Goal: Task Accomplishment & Management: Manage account settings

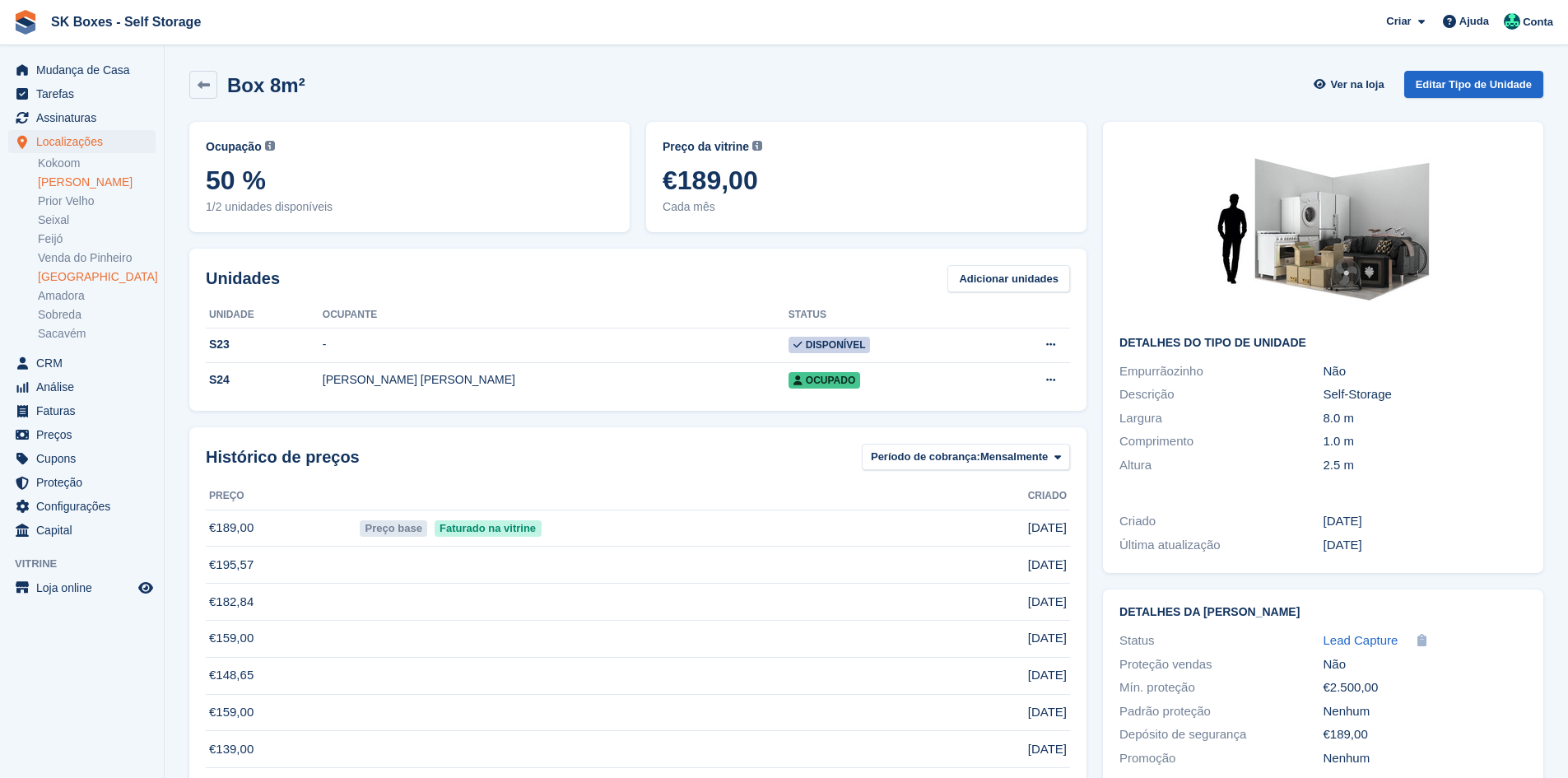
click at [72, 185] on link "Amadora II" at bounding box center [97, 182] width 118 height 16
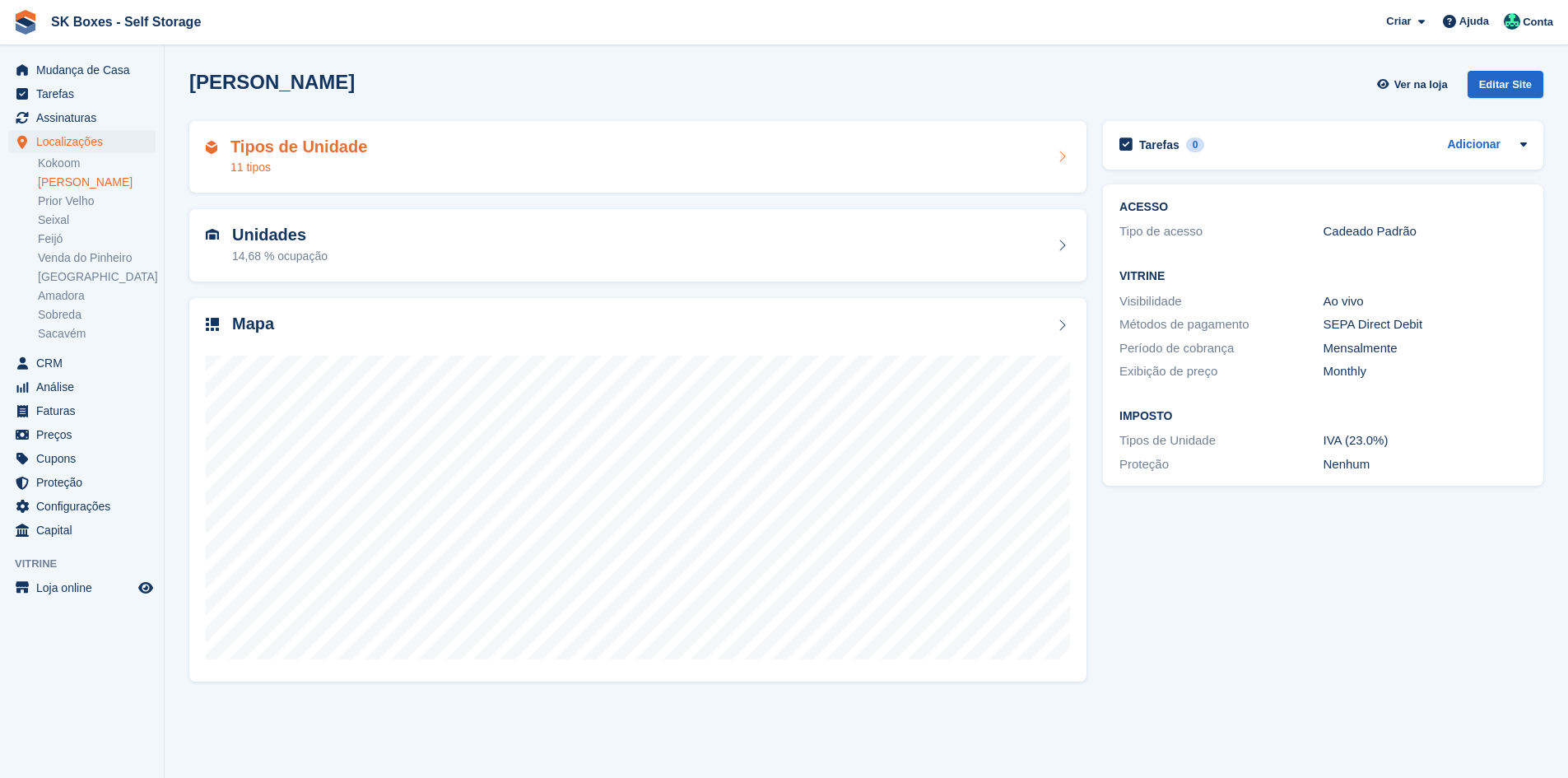
click at [376, 173] on div "Tipos de Unidade 11 tipos" at bounding box center [638, 157] width 864 height 40
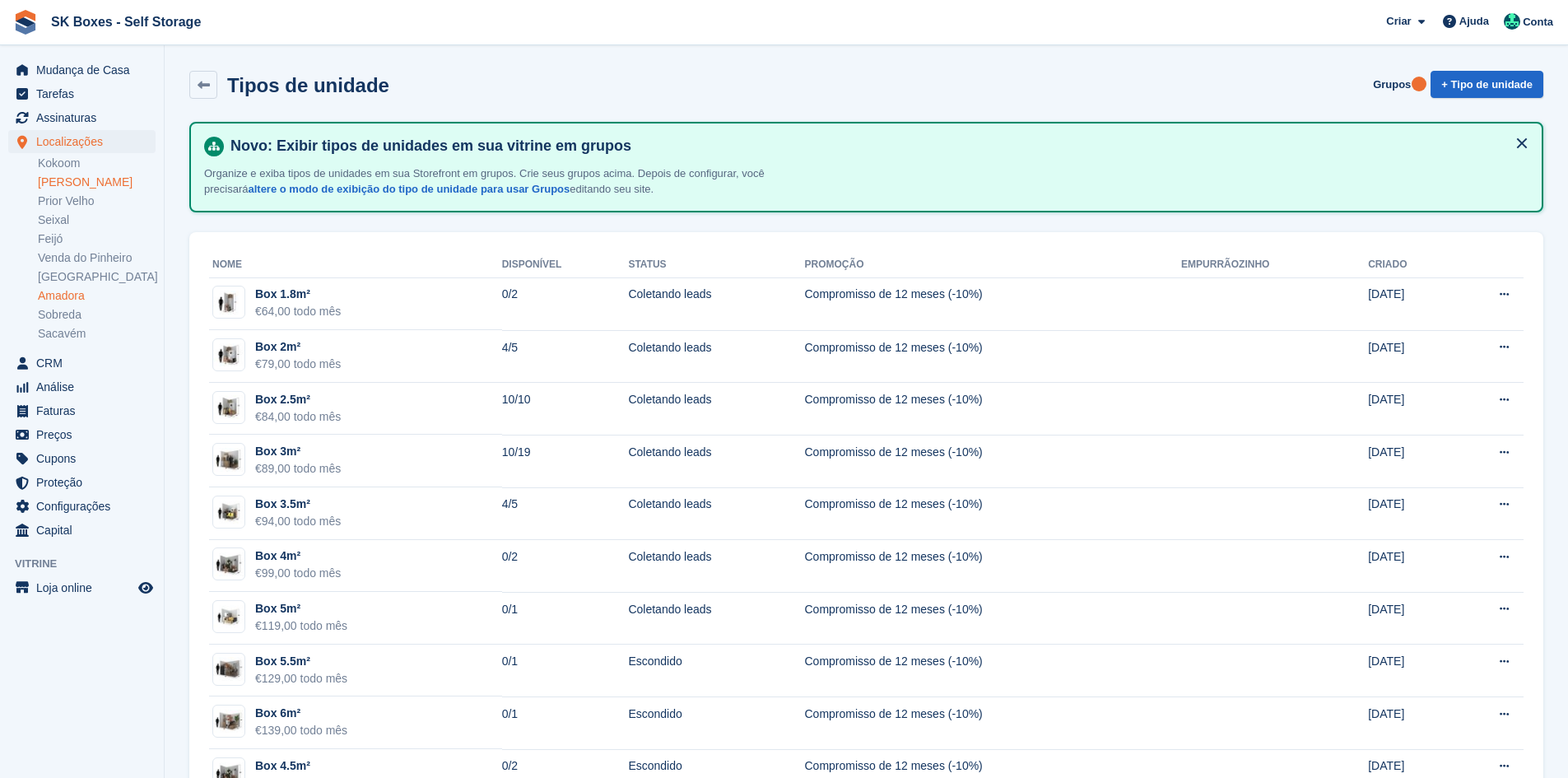
click at [60, 292] on link "Amadora" at bounding box center [97, 296] width 118 height 16
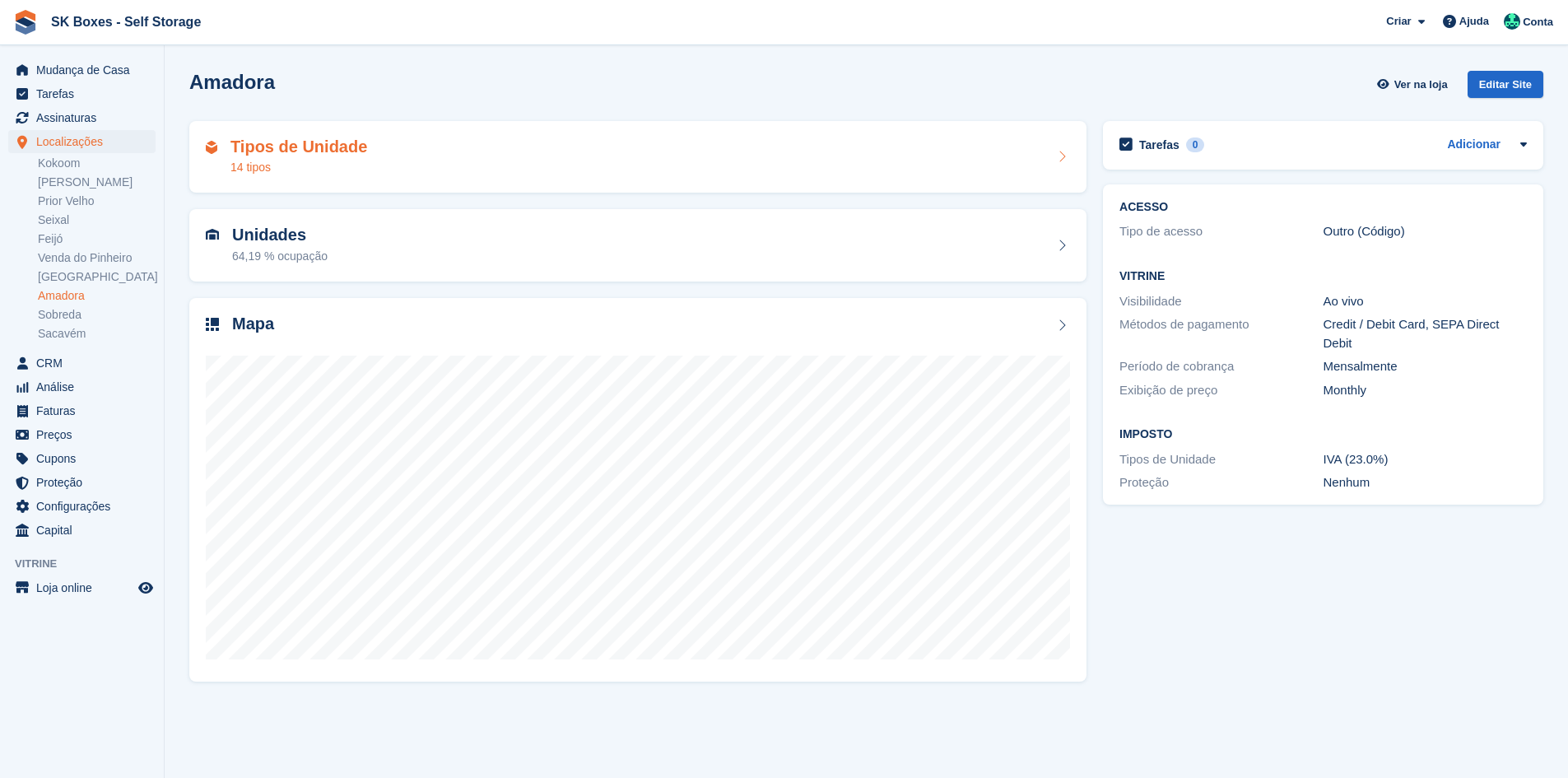
click at [429, 165] on div "Tipos de Unidade 14 tipos" at bounding box center [638, 157] width 864 height 40
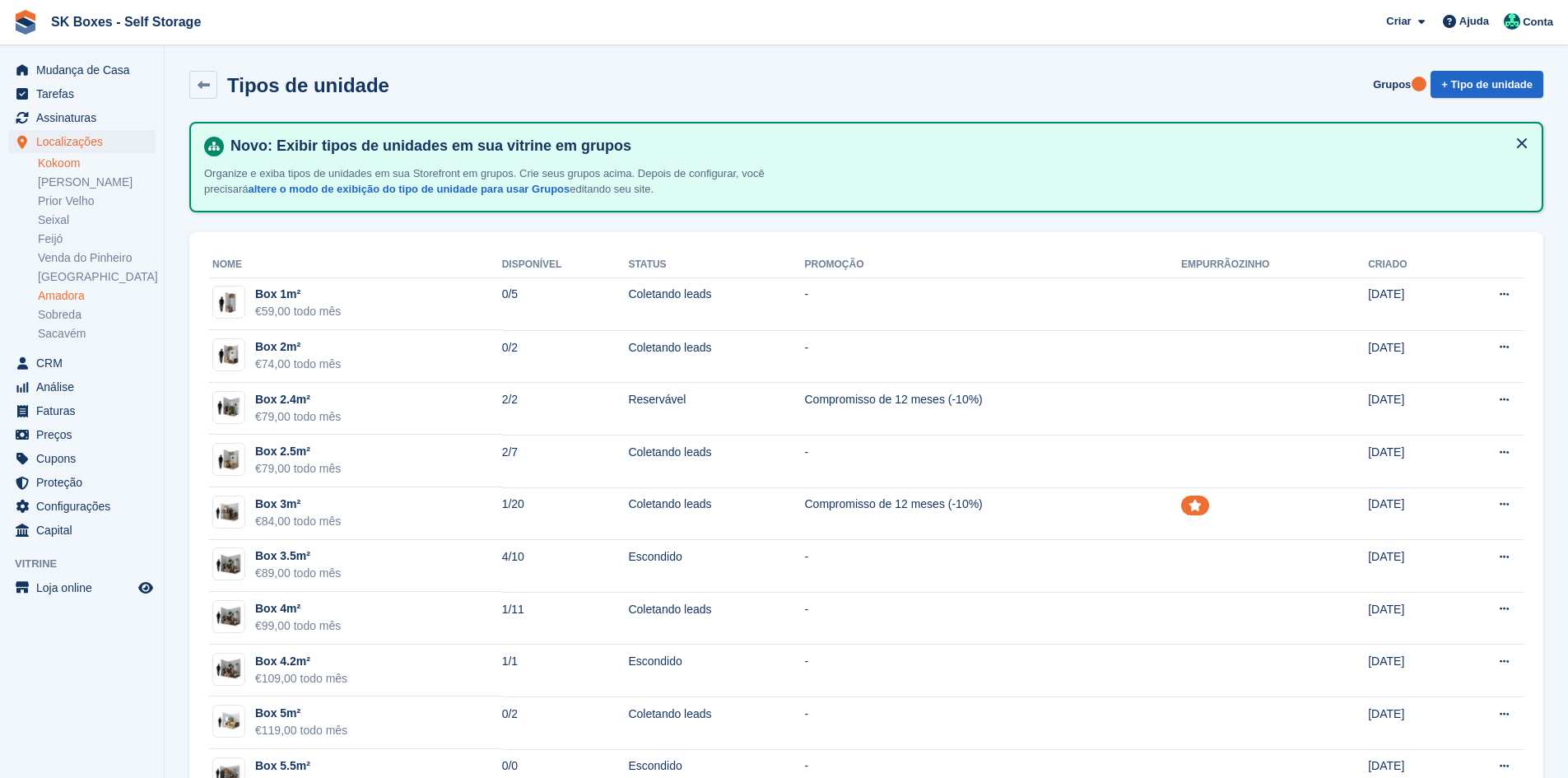
drag, startPoint x: 52, startPoint y: 321, endPoint x: 80, endPoint y: 168, distance: 155.5
click at [80, 168] on link "Kokoom" at bounding box center [97, 163] width 118 height 16
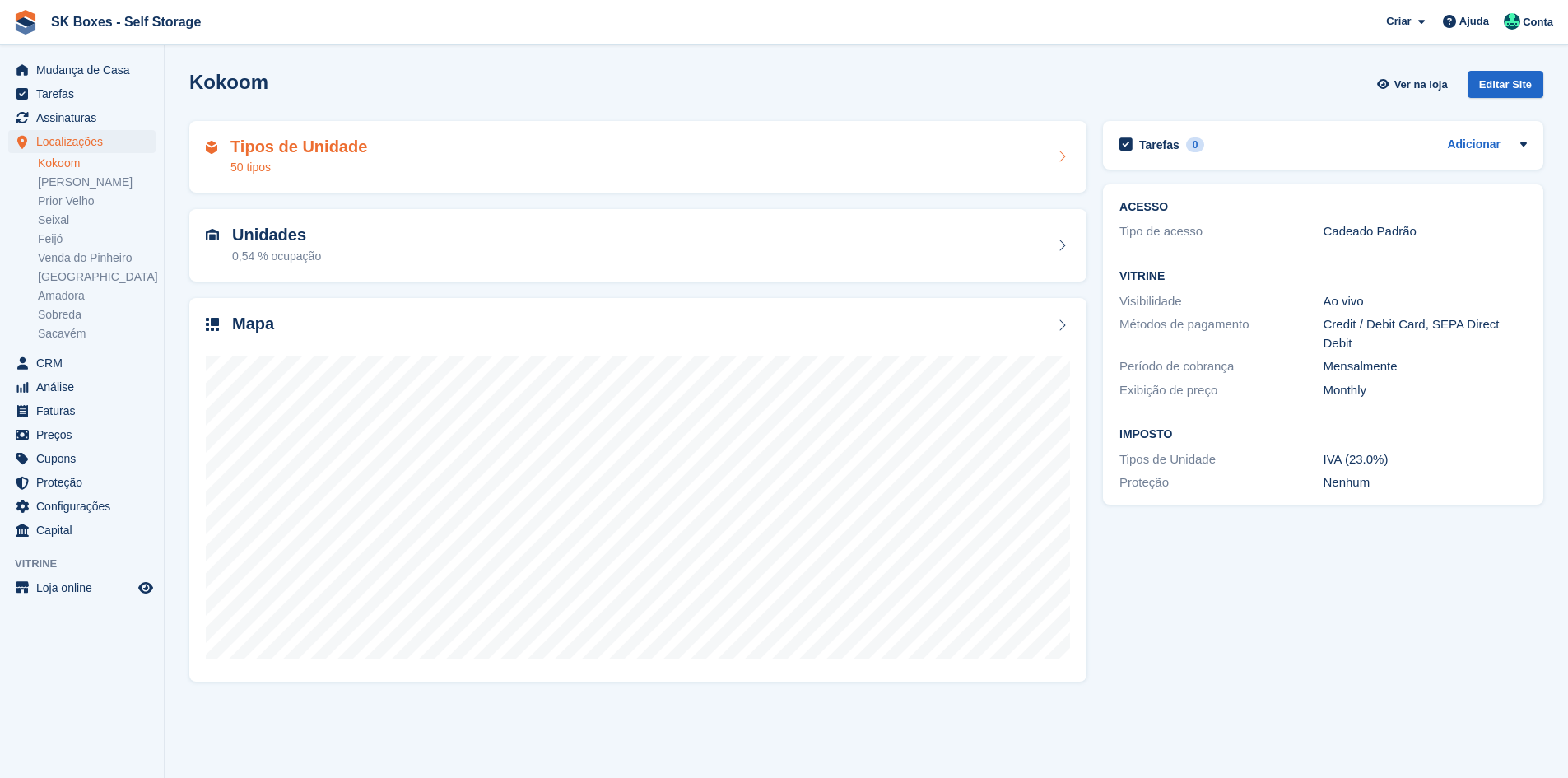
click at [434, 162] on div "Tipos de Unidade 50 tipos" at bounding box center [638, 157] width 864 height 40
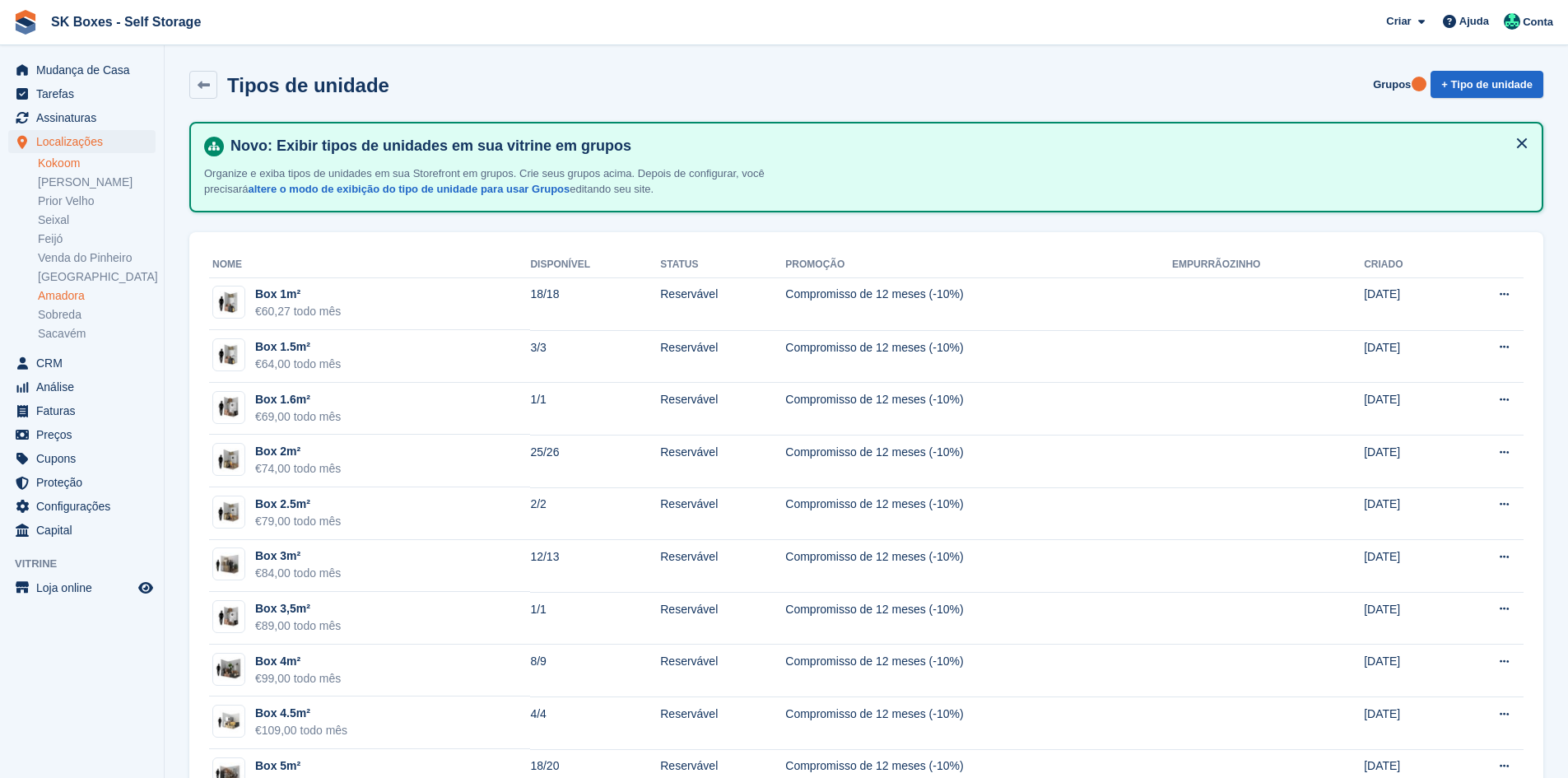
click at [74, 293] on link "Amadora" at bounding box center [97, 296] width 118 height 16
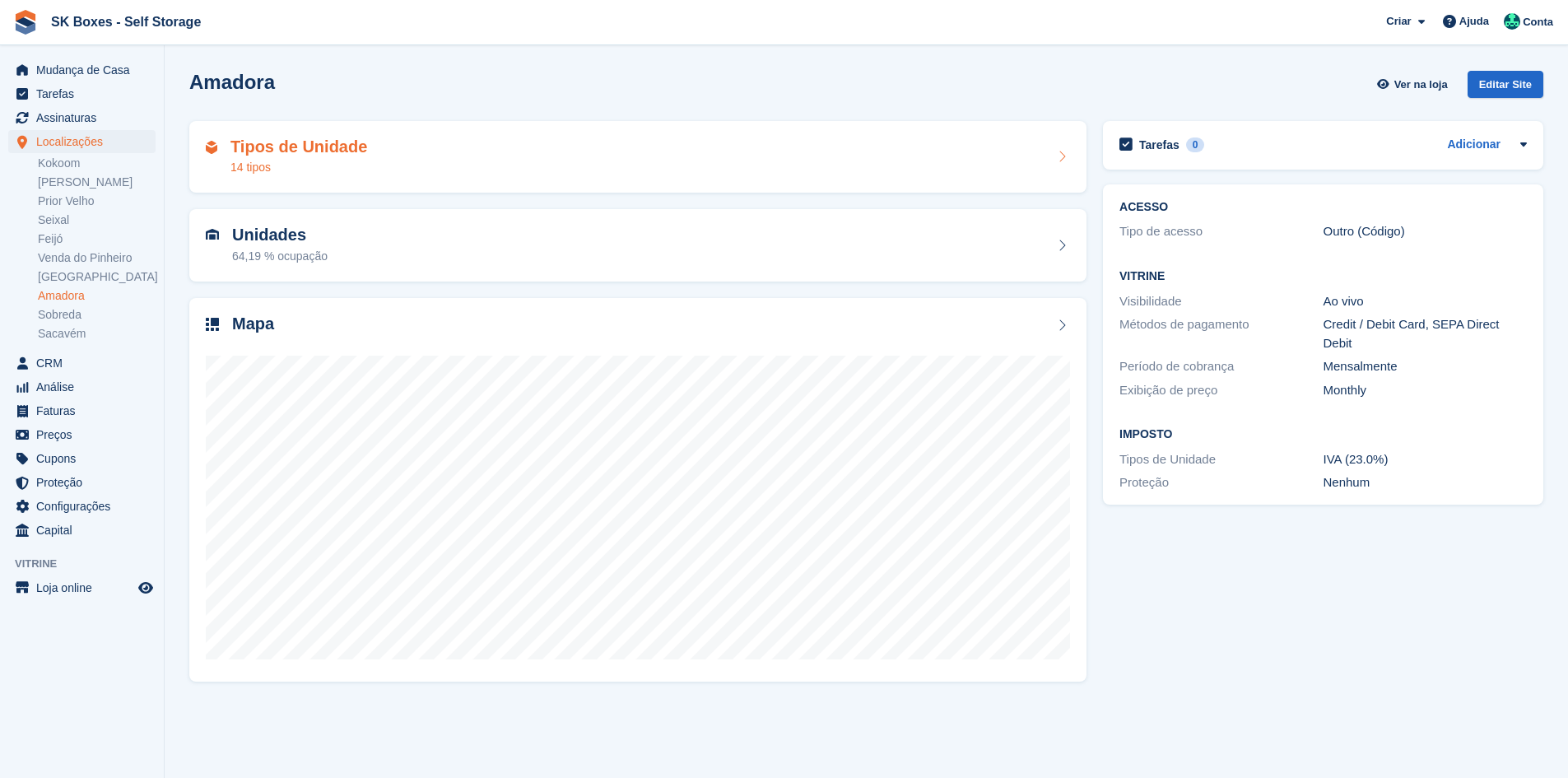
click at [336, 139] on h2 "Tipos de Unidade" at bounding box center [298, 147] width 137 height 19
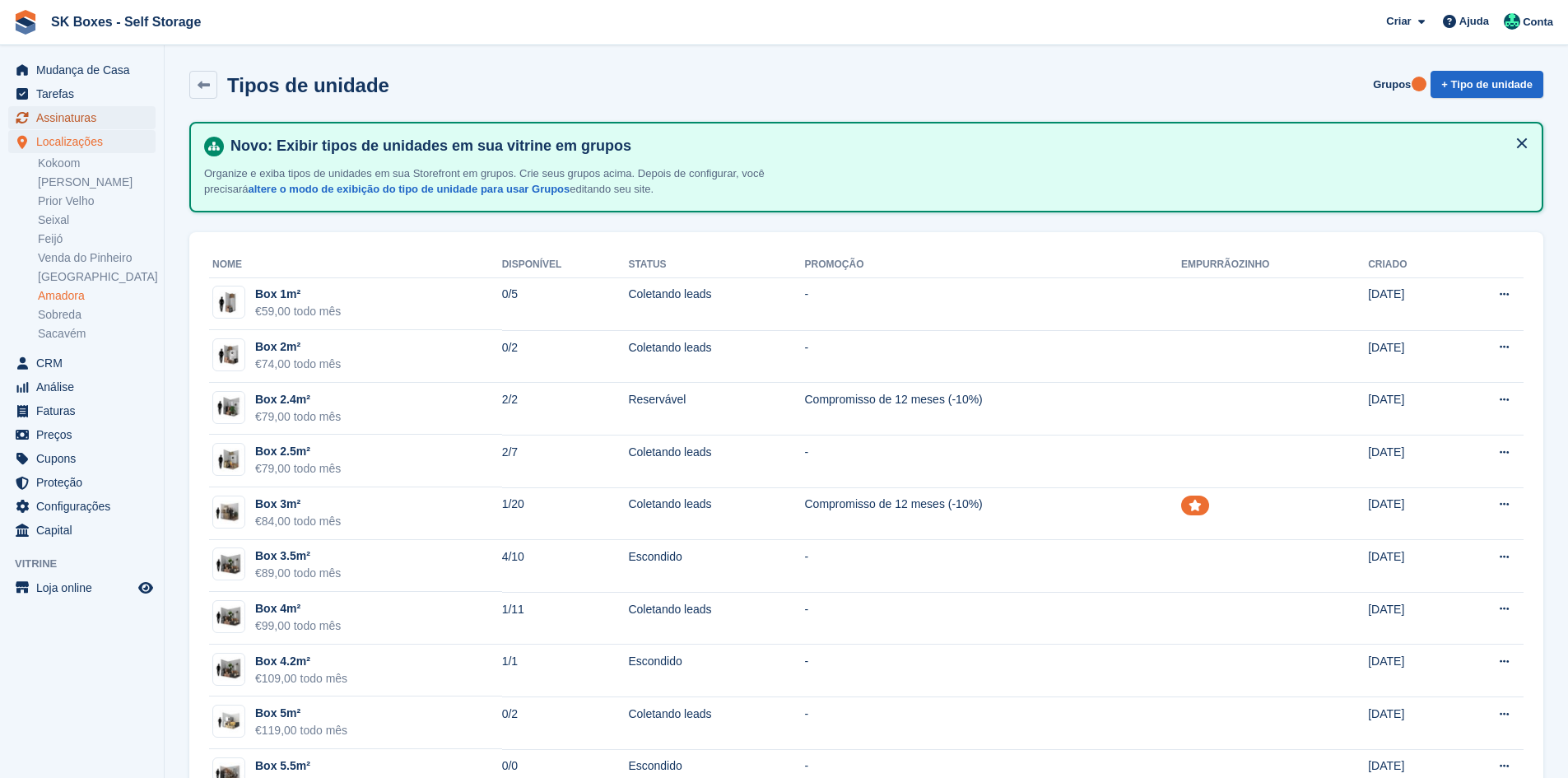
click at [98, 123] on span "Assinaturas" at bounding box center [86, 117] width 99 height 23
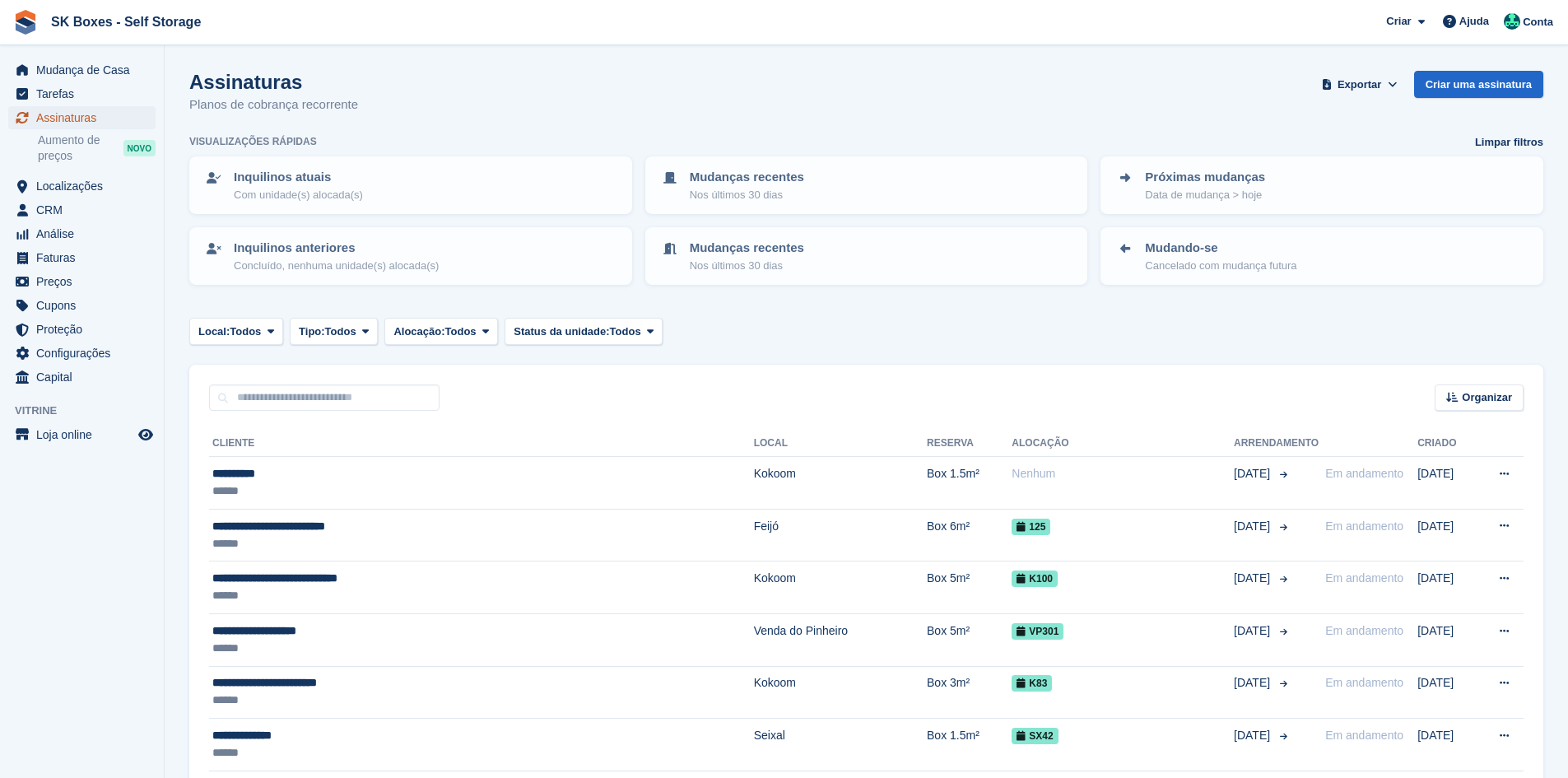
click at [75, 122] on span "Assinaturas" at bounding box center [86, 117] width 99 height 23
click at [86, 179] on span "Localizações" at bounding box center [86, 186] width 99 height 23
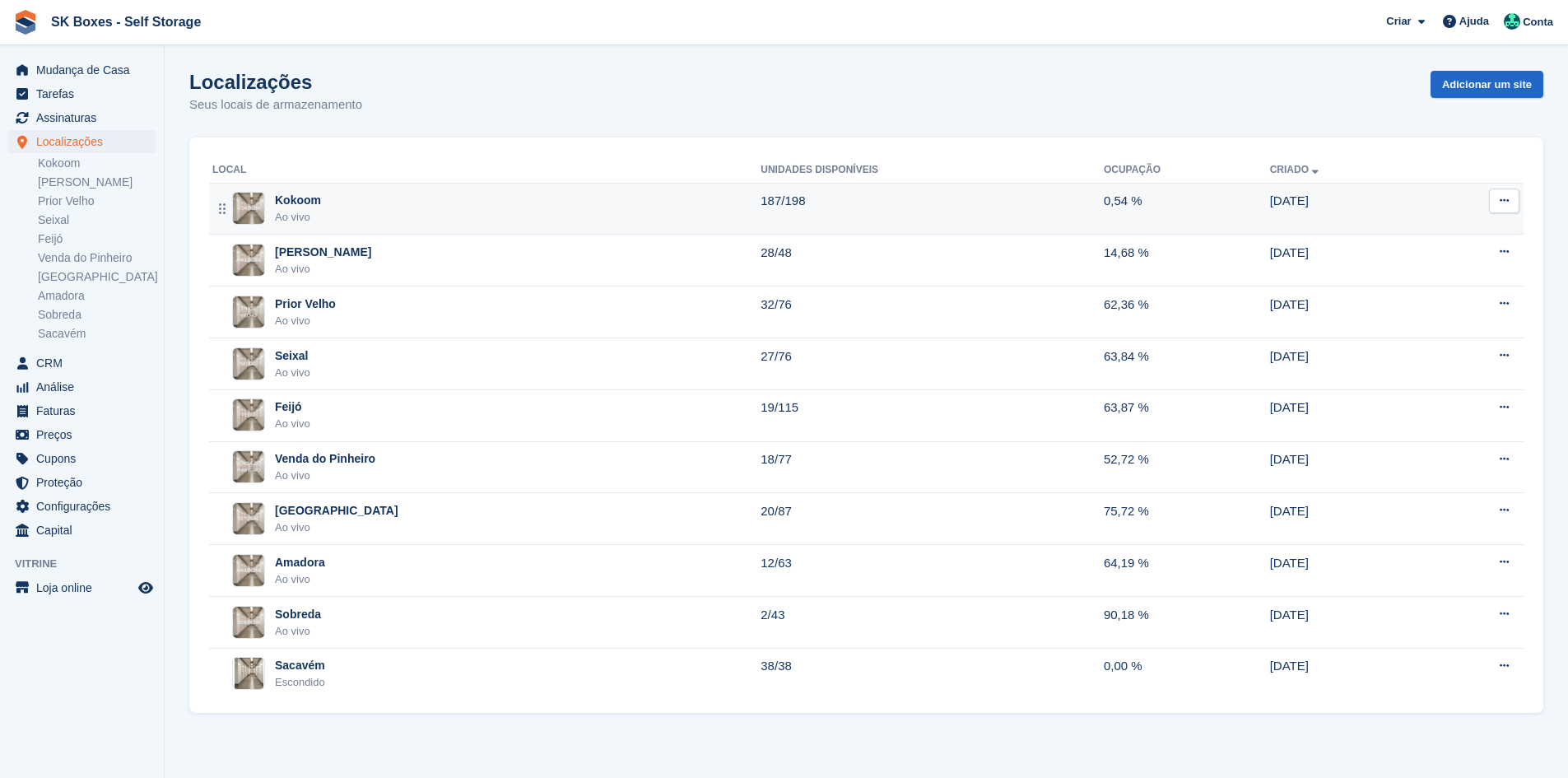
click at [290, 192] on div "Kokoom" at bounding box center [298, 200] width 46 height 18
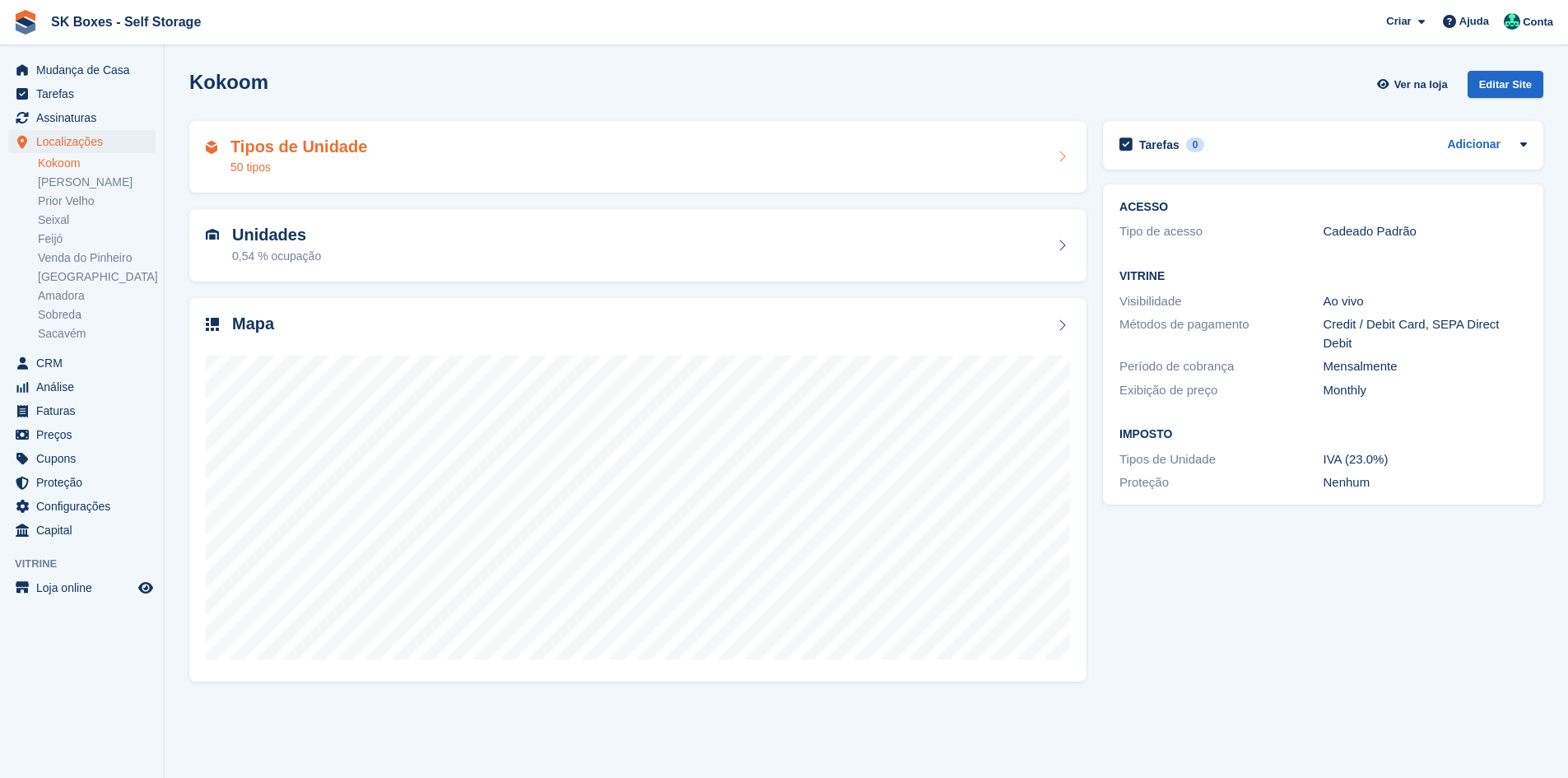
click at [326, 138] on h2 "Tipos de Unidade" at bounding box center [298, 147] width 137 height 19
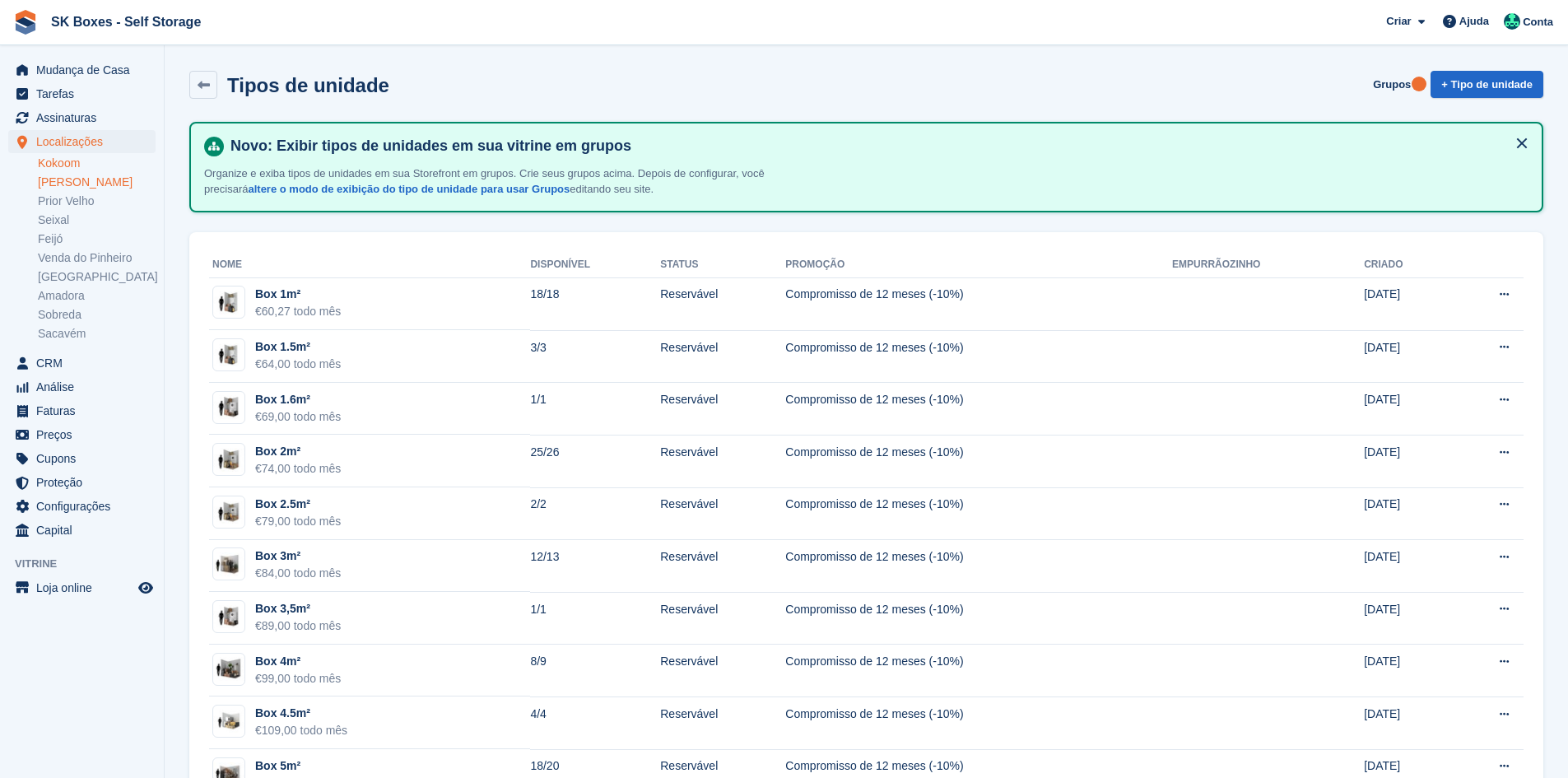
click at [75, 182] on link "[PERSON_NAME]" at bounding box center [97, 182] width 118 height 16
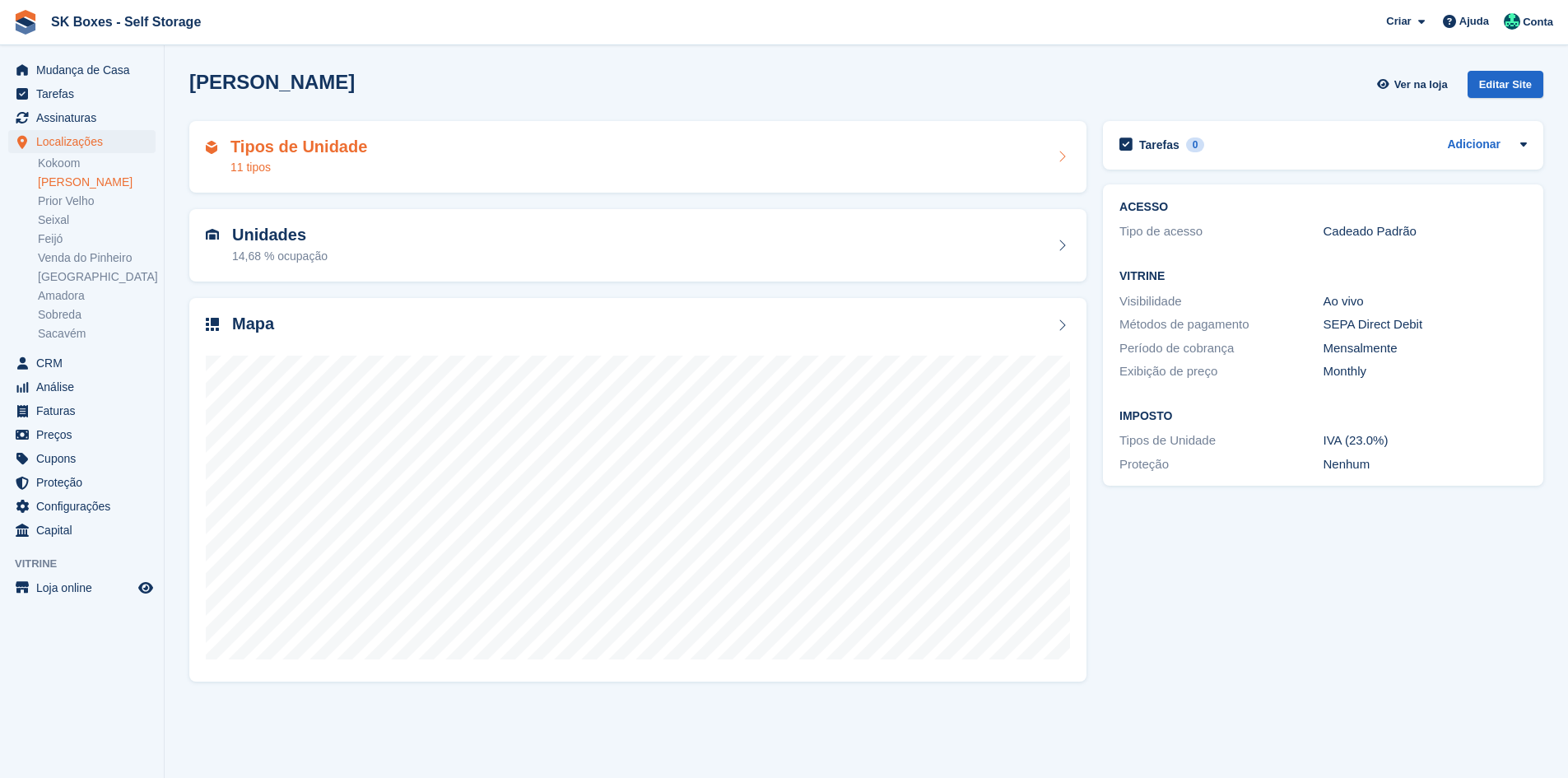
click at [292, 141] on h2 "Tipos de Unidade" at bounding box center [298, 147] width 137 height 19
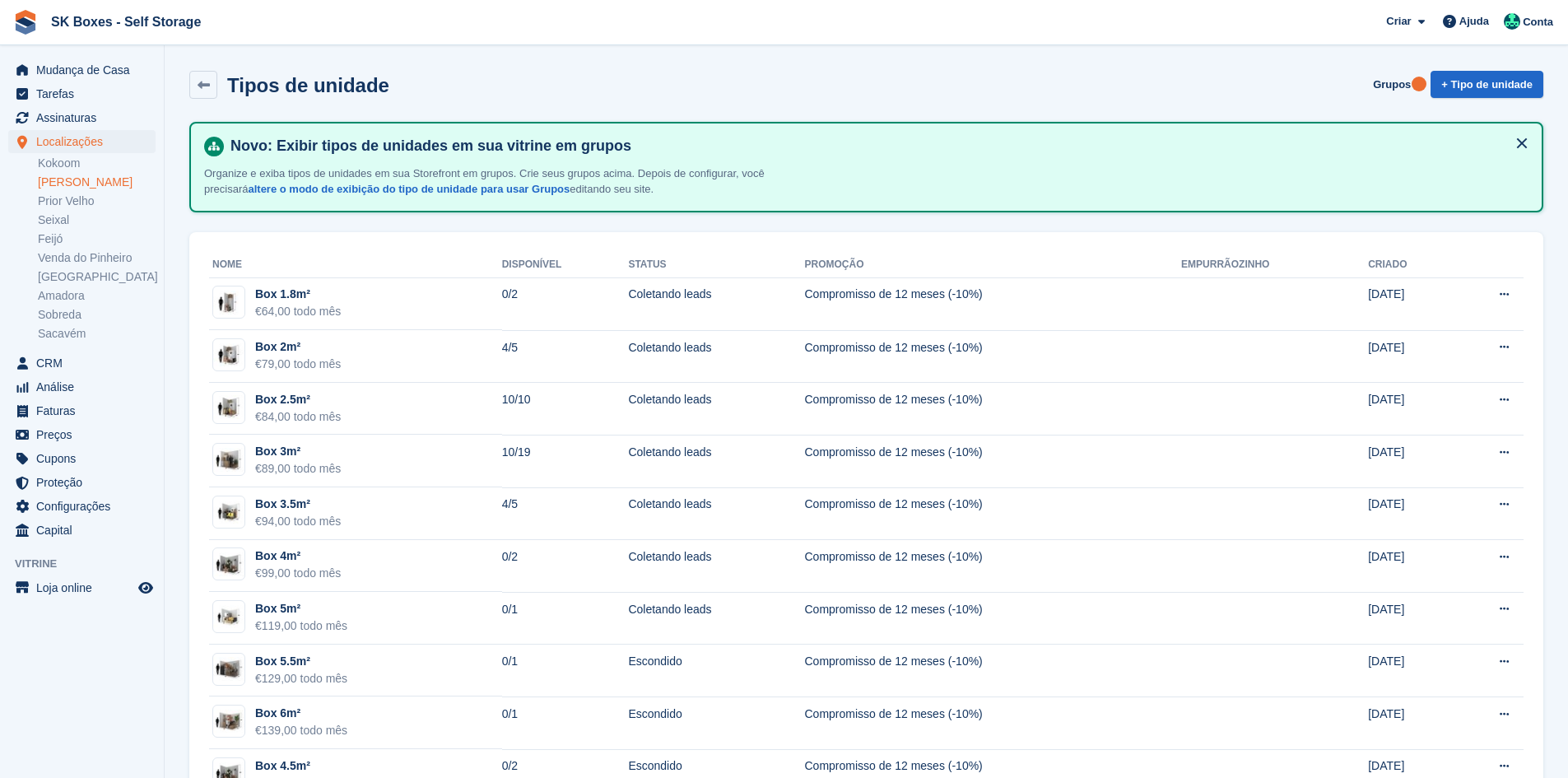
click at [83, 304] on li "Amadora" at bounding box center [101, 296] width 126 height 18
click at [96, 292] on link "Amadora" at bounding box center [97, 296] width 118 height 16
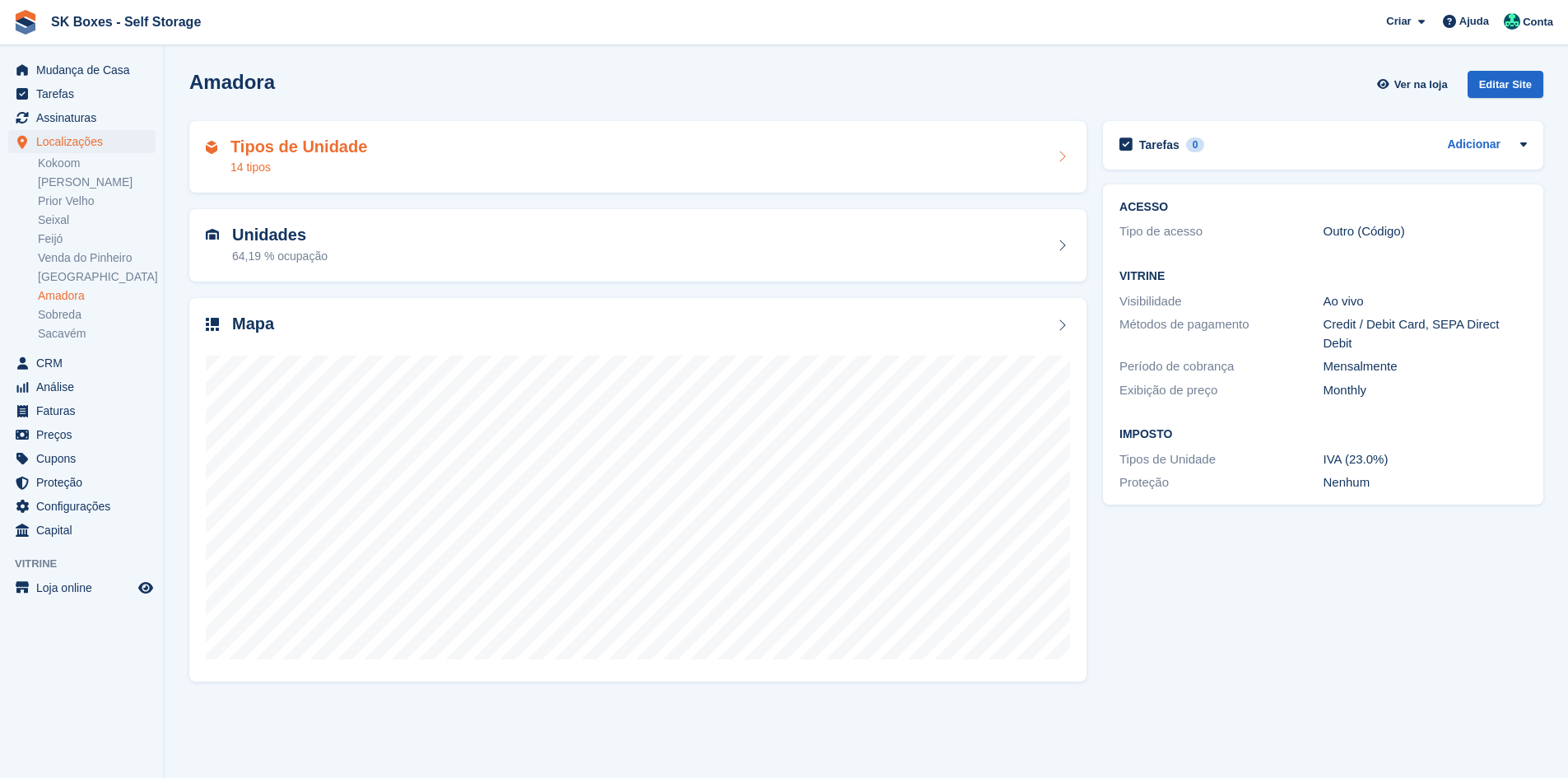
click at [335, 158] on div "Tipos de Unidade 14 tipos" at bounding box center [298, 157] width 137 height 40
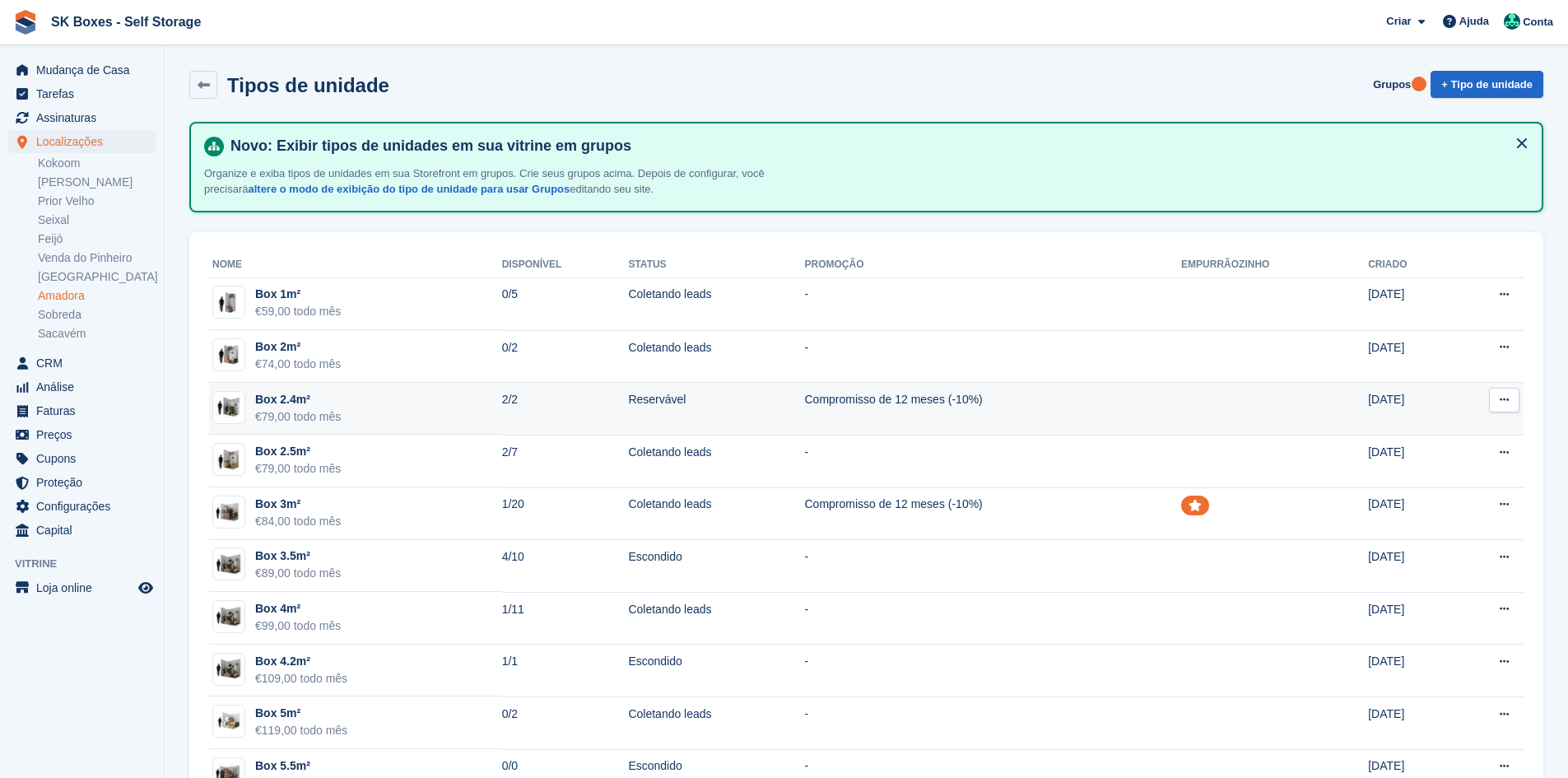
click at [406, 412] on td "Box 2.4m² €79,00 todo mês" at bounding box center [355, 409] width 293 height 53
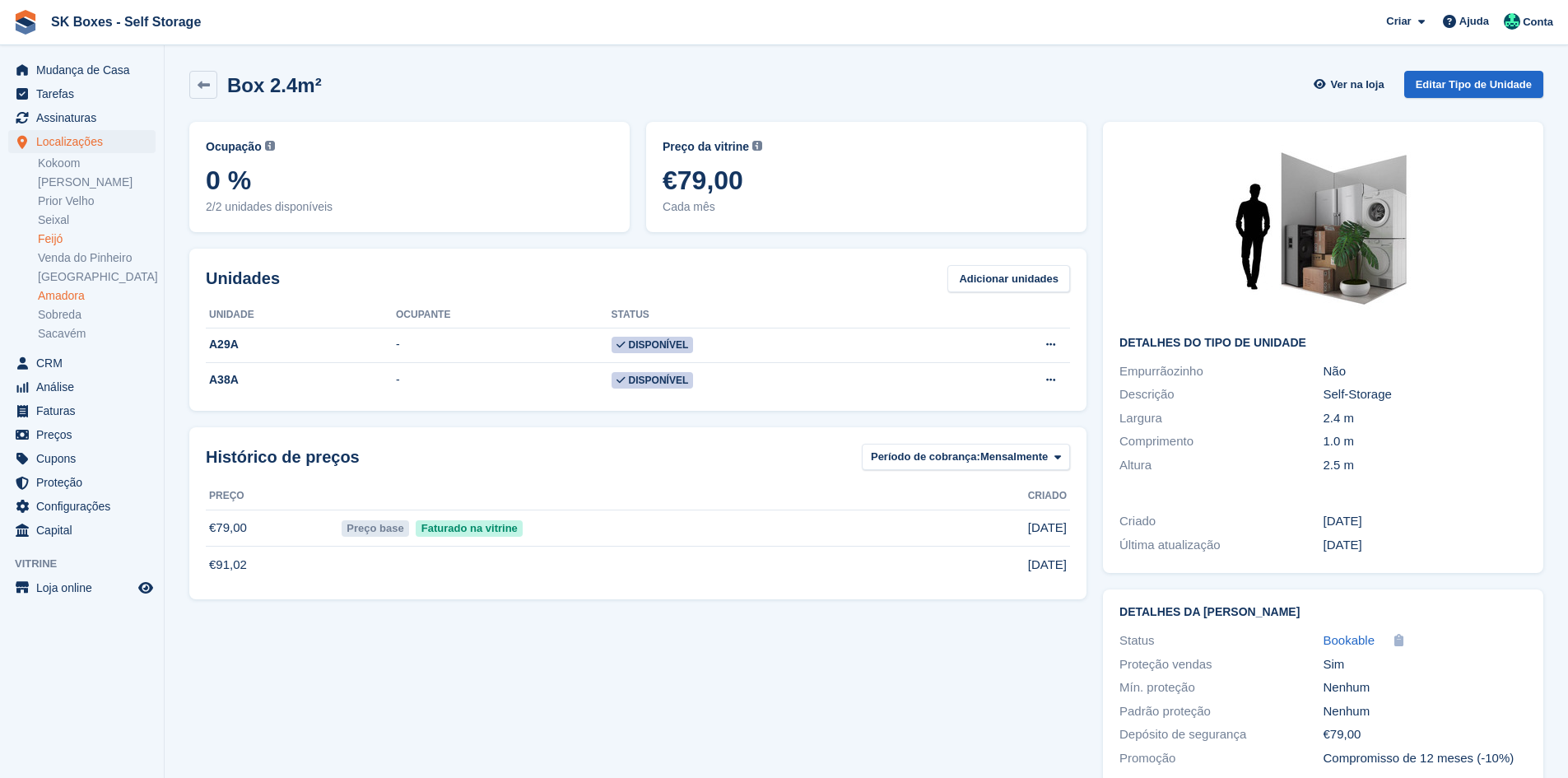
click at [65, 237] on link "Feijó" at bounding box center [97, 239] width 118 height 16
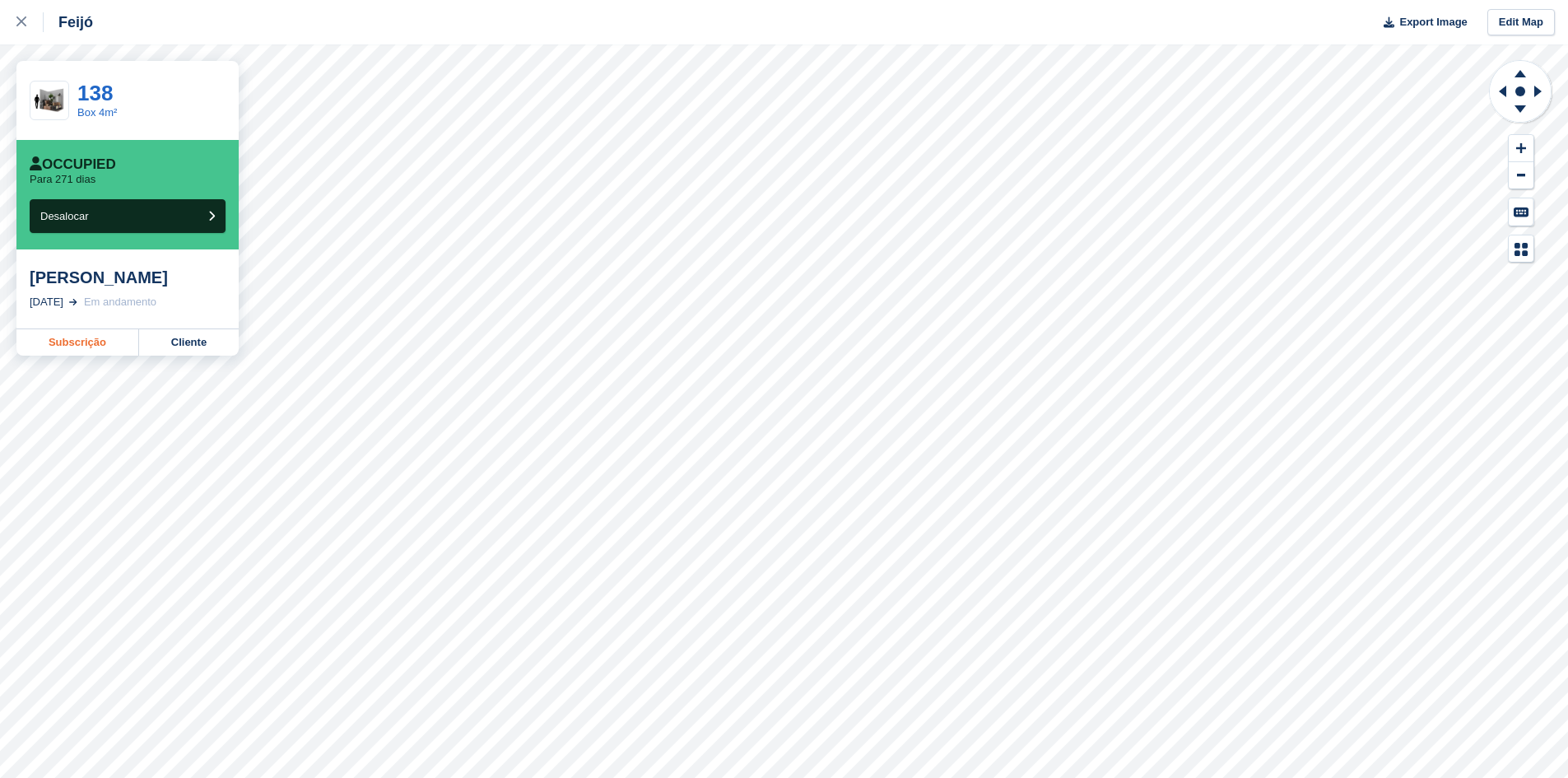
click at [93, 356] on link "Subscrição" at bounding box center [78, 342] width 123 height 26
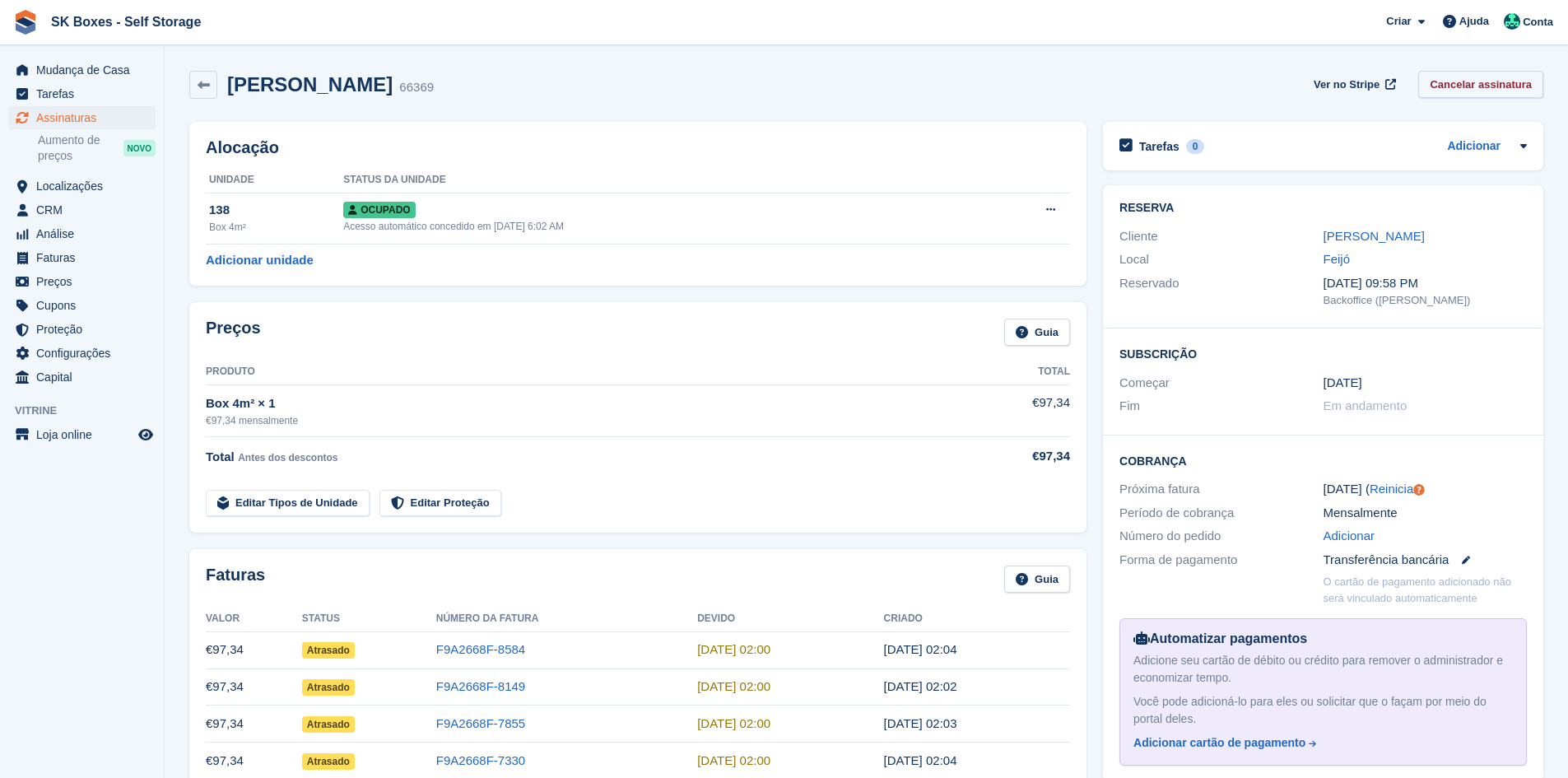
click at [1471, 80] on link "Cancelar assinatura" at bounding box center [1481, 84] width 125 height 27
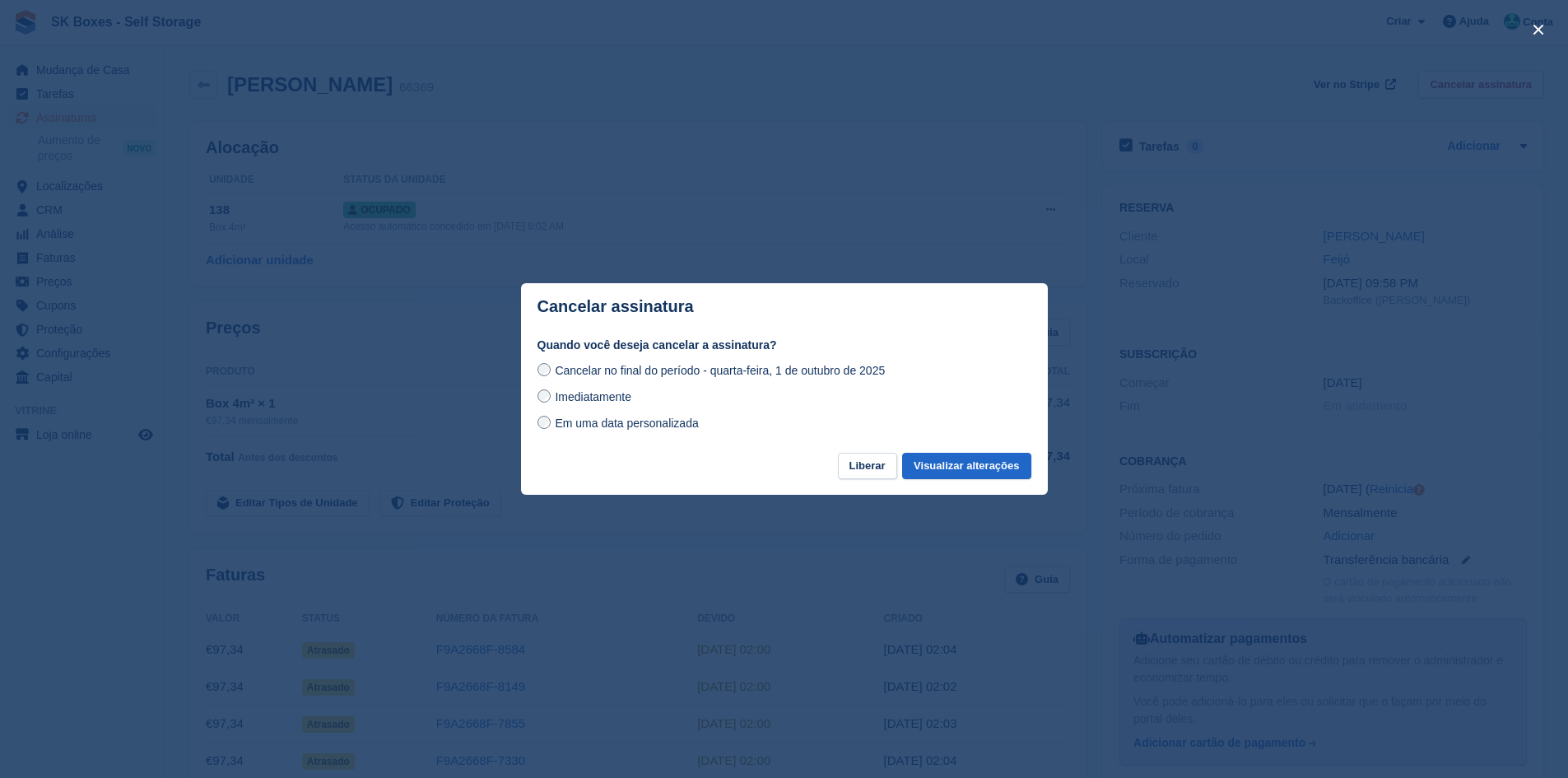
click at [616, 402] on span "Imediatamente" at bounding box center [593, 397] width 76 height 13
click at [938, 453] on div "Quando você deseja cancelar a assinatura? Cancelar no final do período - quarta…" at bounding box center [784, 394] width 527 height 116
click at [946, 472] on button "Visualizar alterações" at bounding box center [967, 466] width 128 height 27
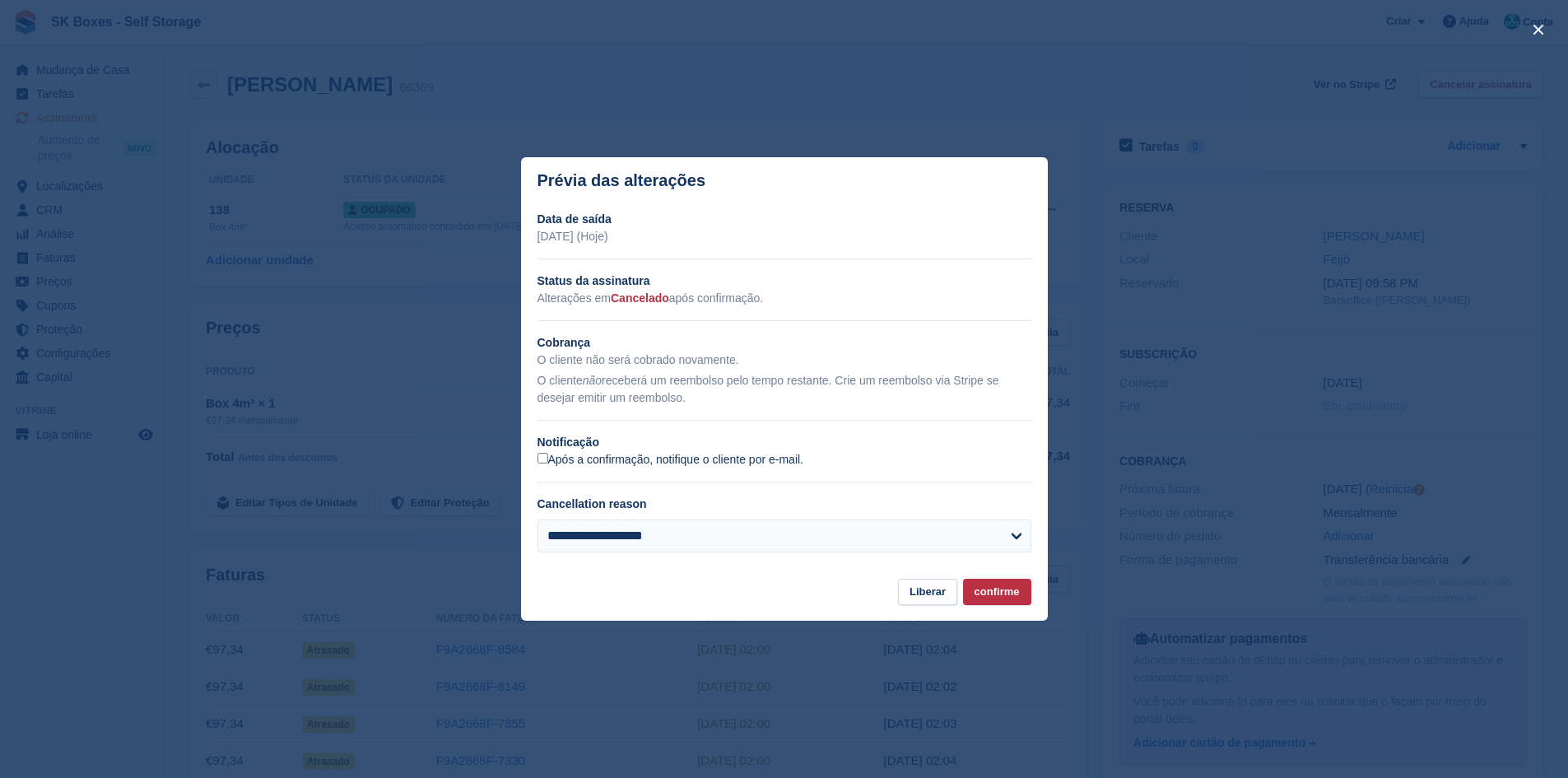
click at [551, 466] on label "Após a confirmação, notifique o cliente por e-mail." at bounding box center [670, 460] width 267 height 15
click at [586, 532] on select "**********" at bounding box center [784, 535] width 494 height 33
select select "*****"
click at [537, 521] on select "**********" at bounding box center [784, 535] width 494 height 33
click at [1003, 608] on footer "Liberar confirme" at bounding box center [784, 600] width 527 height 43
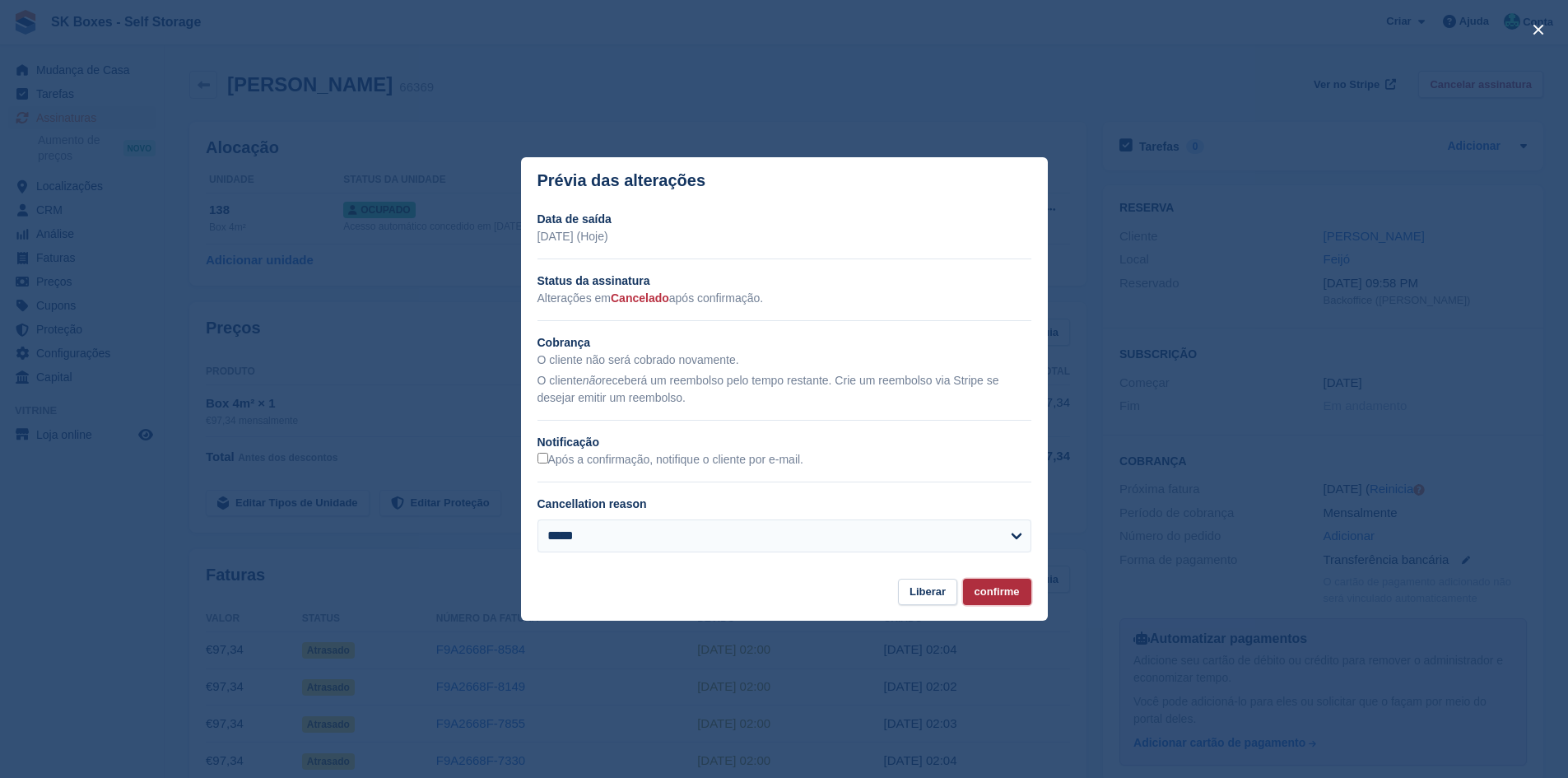
click at [1006, 593] on button "confirme" at bounding box center [997, 592] width 69 height 27
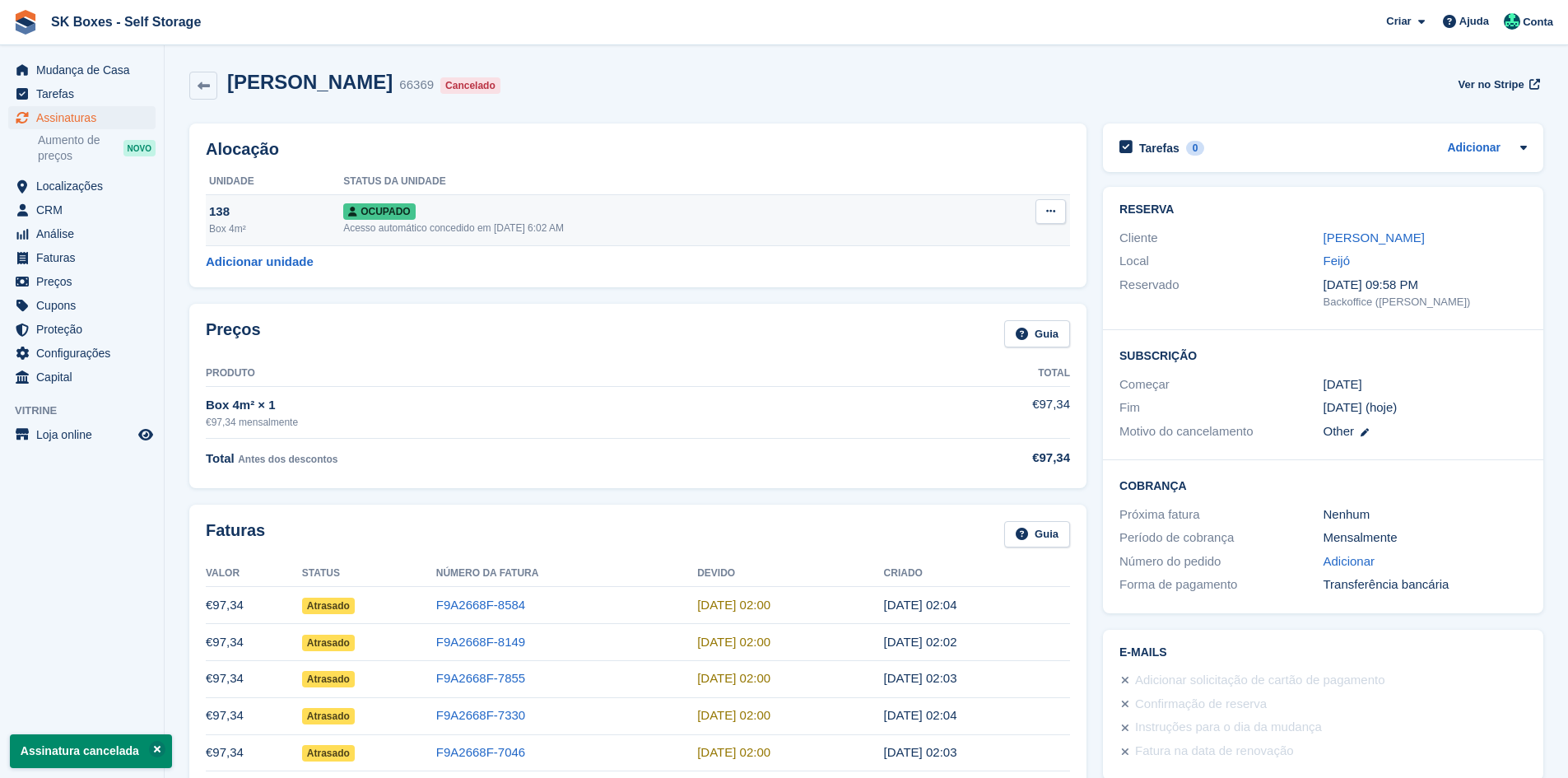
click at [1062, 208] on button at bounding box center [1050, 211] width 31 height 25
drag, startPoint x: 989, startPoint y: 312, endPoint x: 989, endPoint y: 301, distance: 11.0
click at [989, 302] on div "Overloque Retomar posse Desalocar" at bounding box center [987, 272] width 158 height 93
click at [989, 301] on p "Desalocar" at bounding box center [987, 300] width 143 height 21
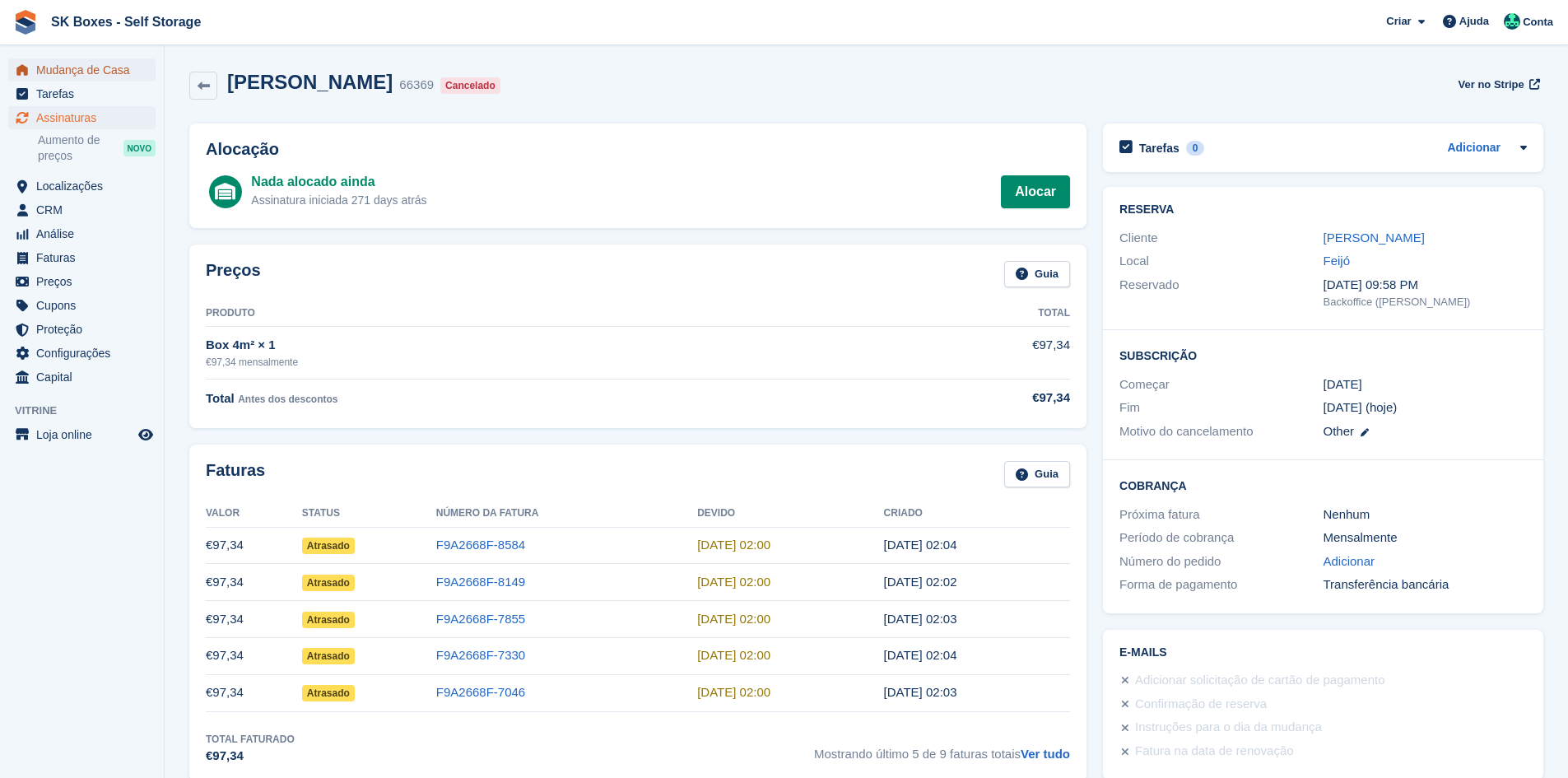
click at [93, 61] on span "Mudança de Casa" at bounding box center [86, 70] width 99 height 23
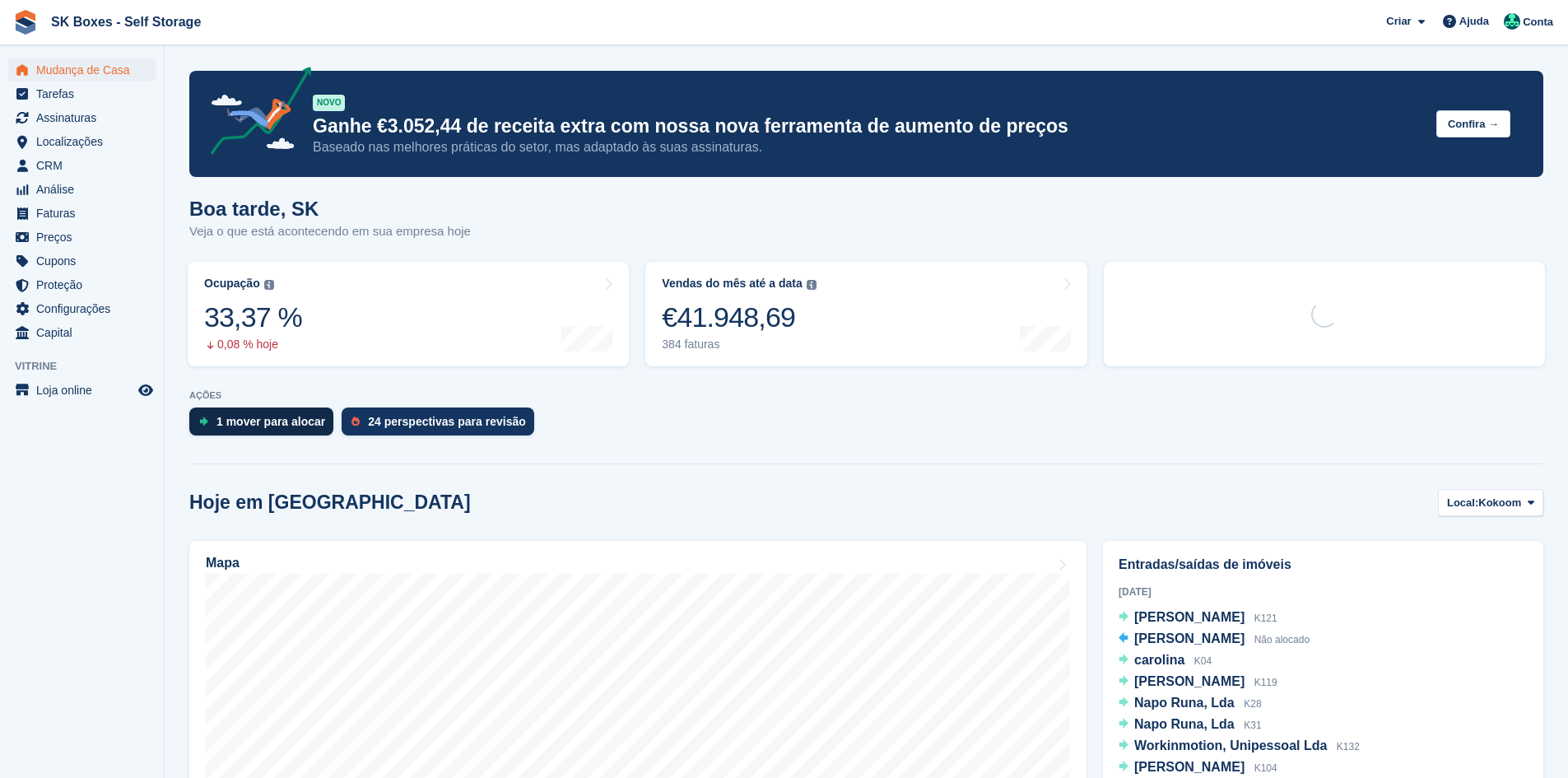
click at [242, 427] on div "1 mover para alocar" at bounding box center [270, 421] width 109 height 13
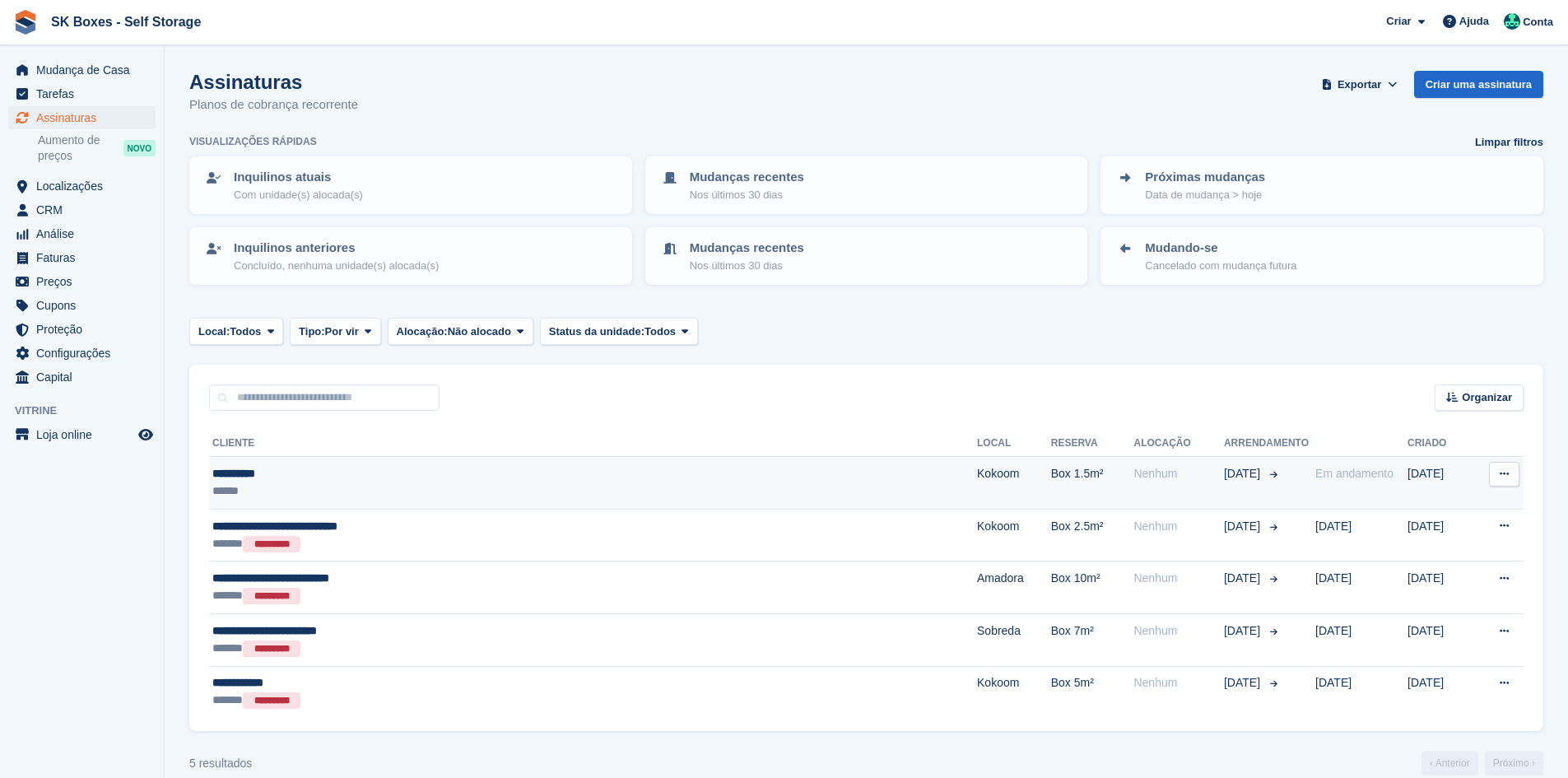
click at [624, 475] on div "**********" at bounding box center [455, 473] width 483 height 18
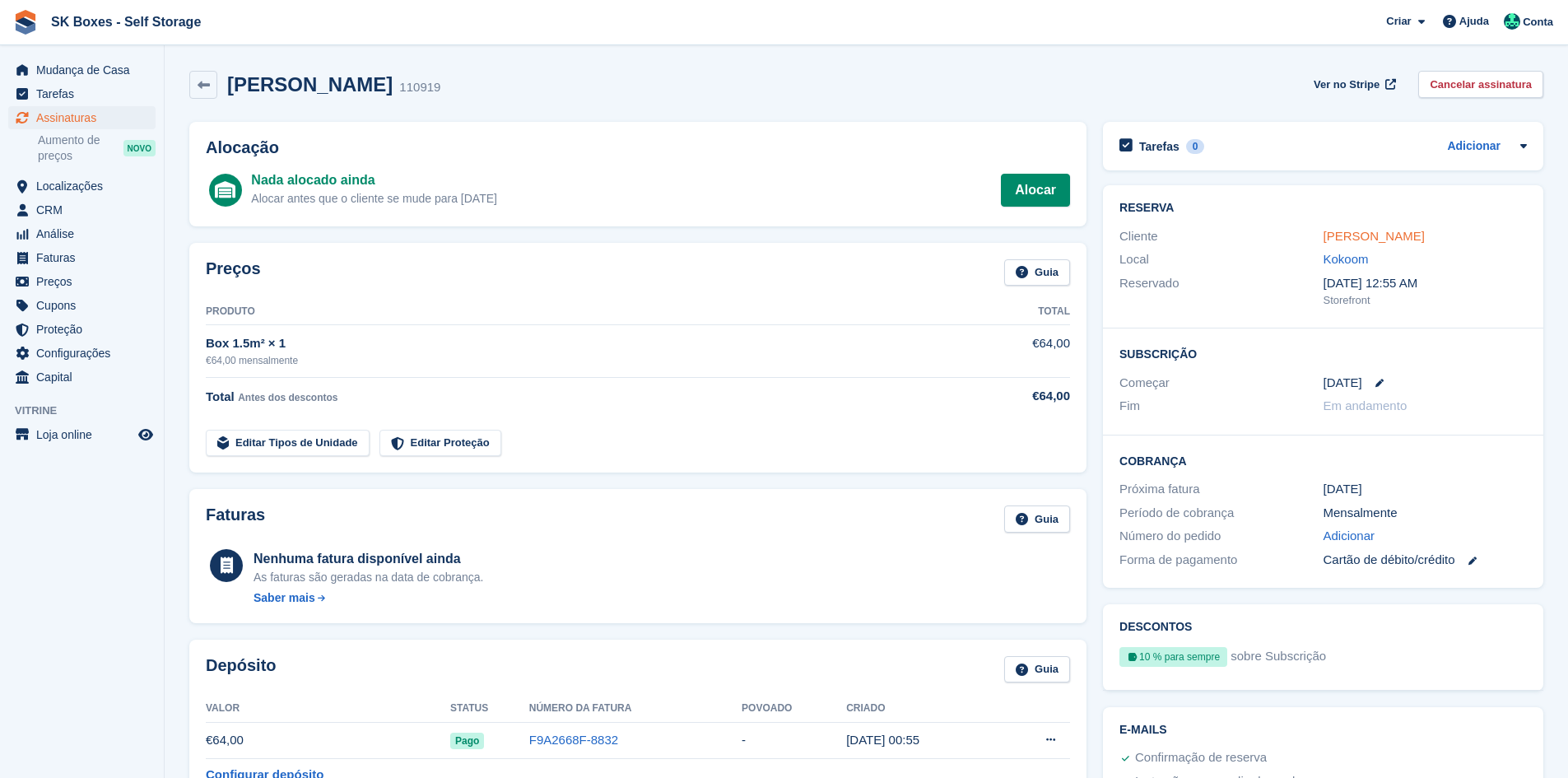
click at [1360, 240] on link "Nuno Abreu" at bounding box center [1374, 235] width 101 height 14
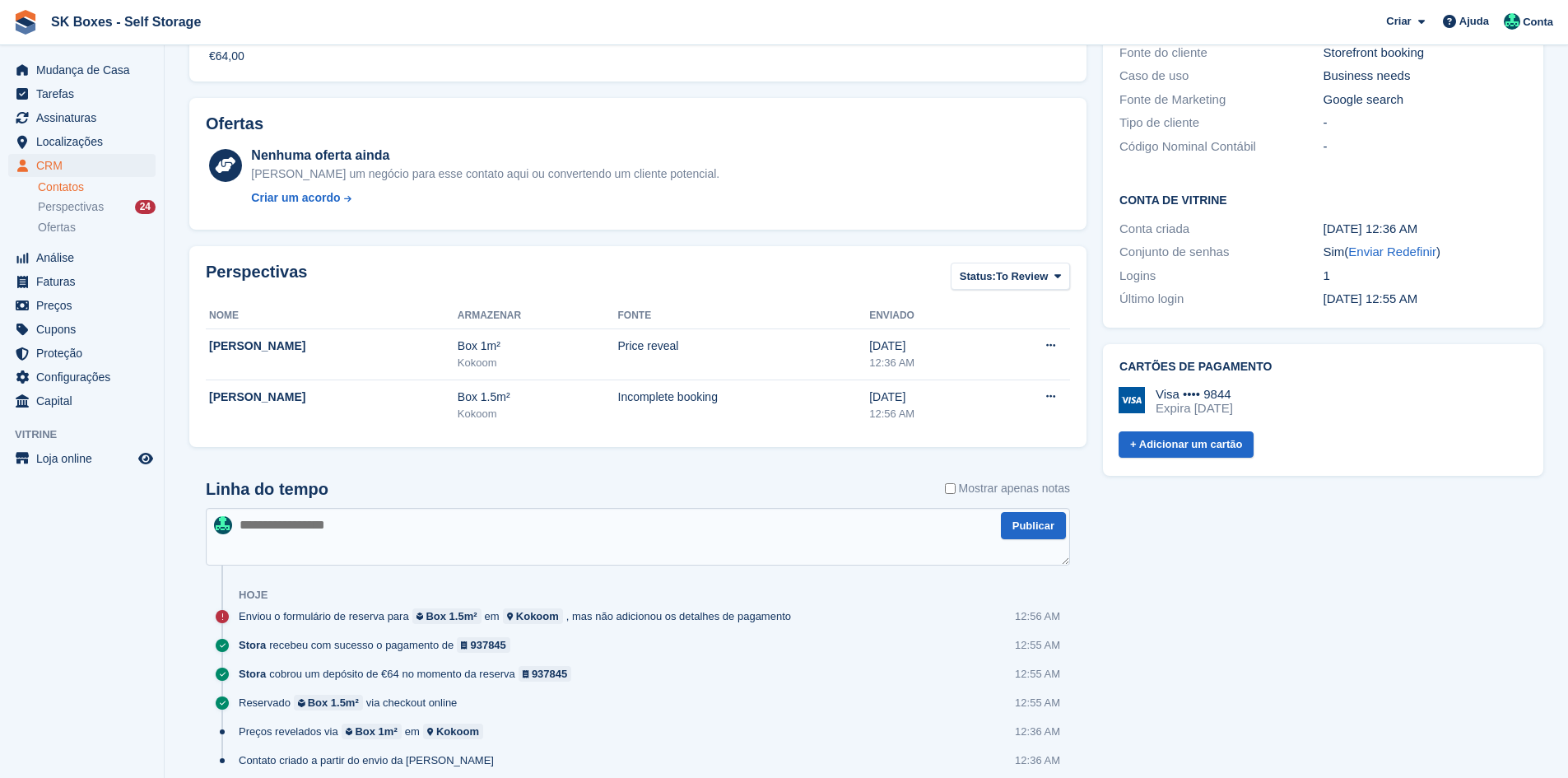
scroll to position [473, 0]
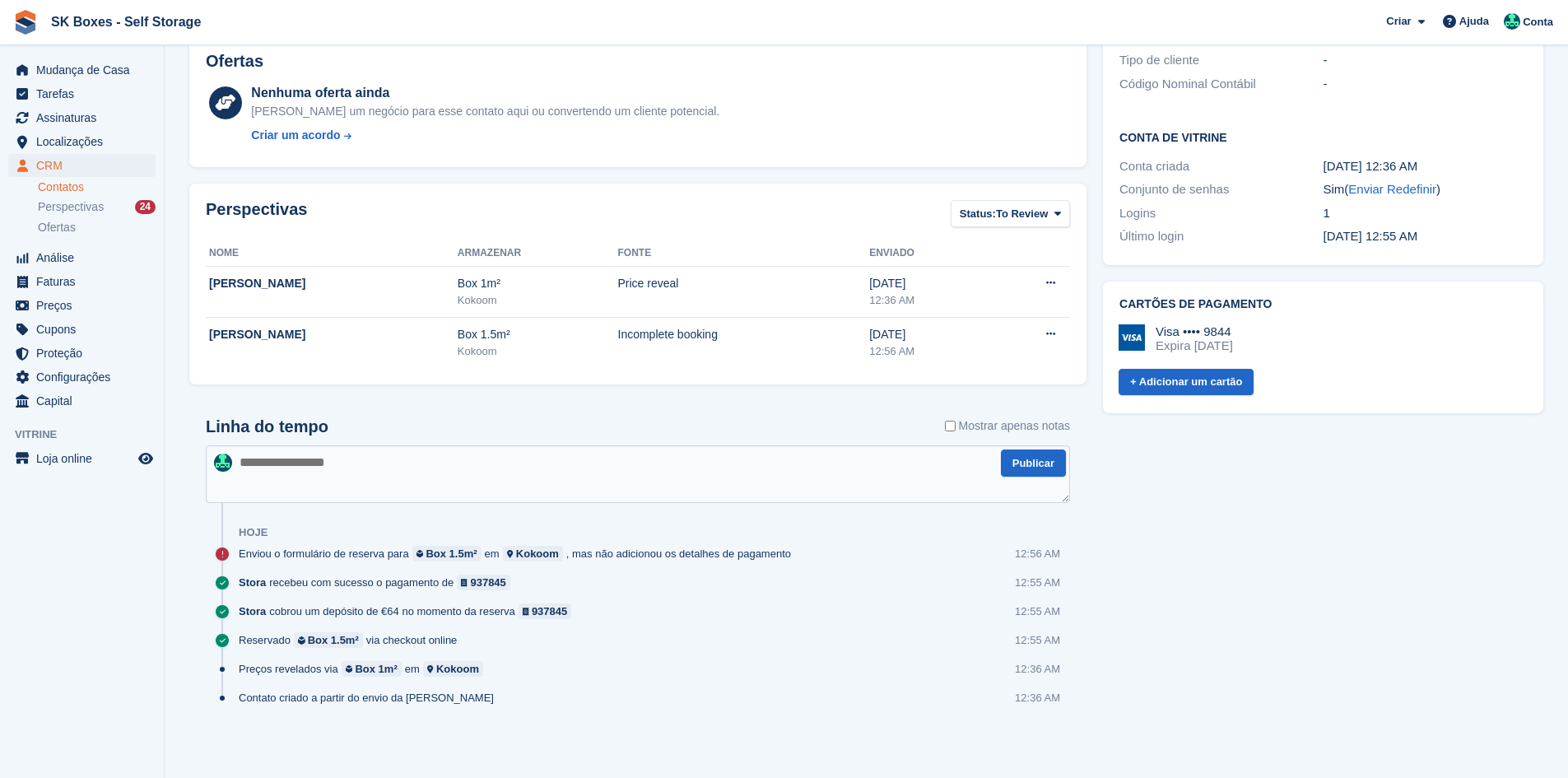
click at [368, 553] on div "Enviou o formulário de reserva para Box 1.5m² em Kokoom , mas não adicionou os …" at bounding box center [519, 553] width 560 height 16
click at [447, 547] on div "Box 1.5m²" at bounding box center [451, 553] width 51 height 16
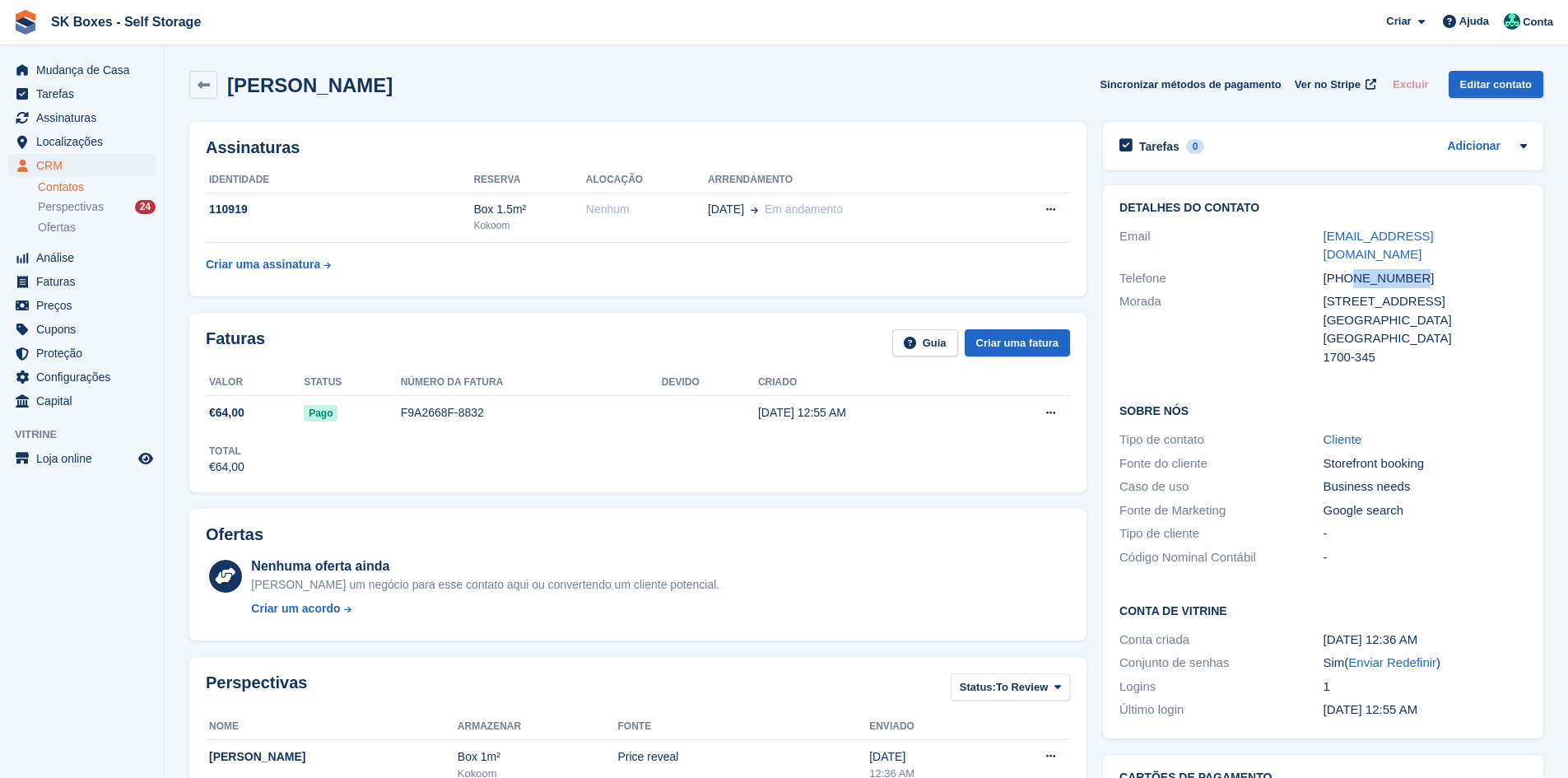
drag, startPoint x: 1426, startPoint y: 252, endPoint x: 1351, endPoint y: 252, distance: 75.0
click at [1351, 270] on div "+351918430577" at bounding box center [1425, 279] width 204 height 19
copy div "918430577"
click at [43, 141] on span "Localizações" at bounding box center [86, 141] width 99 height 23
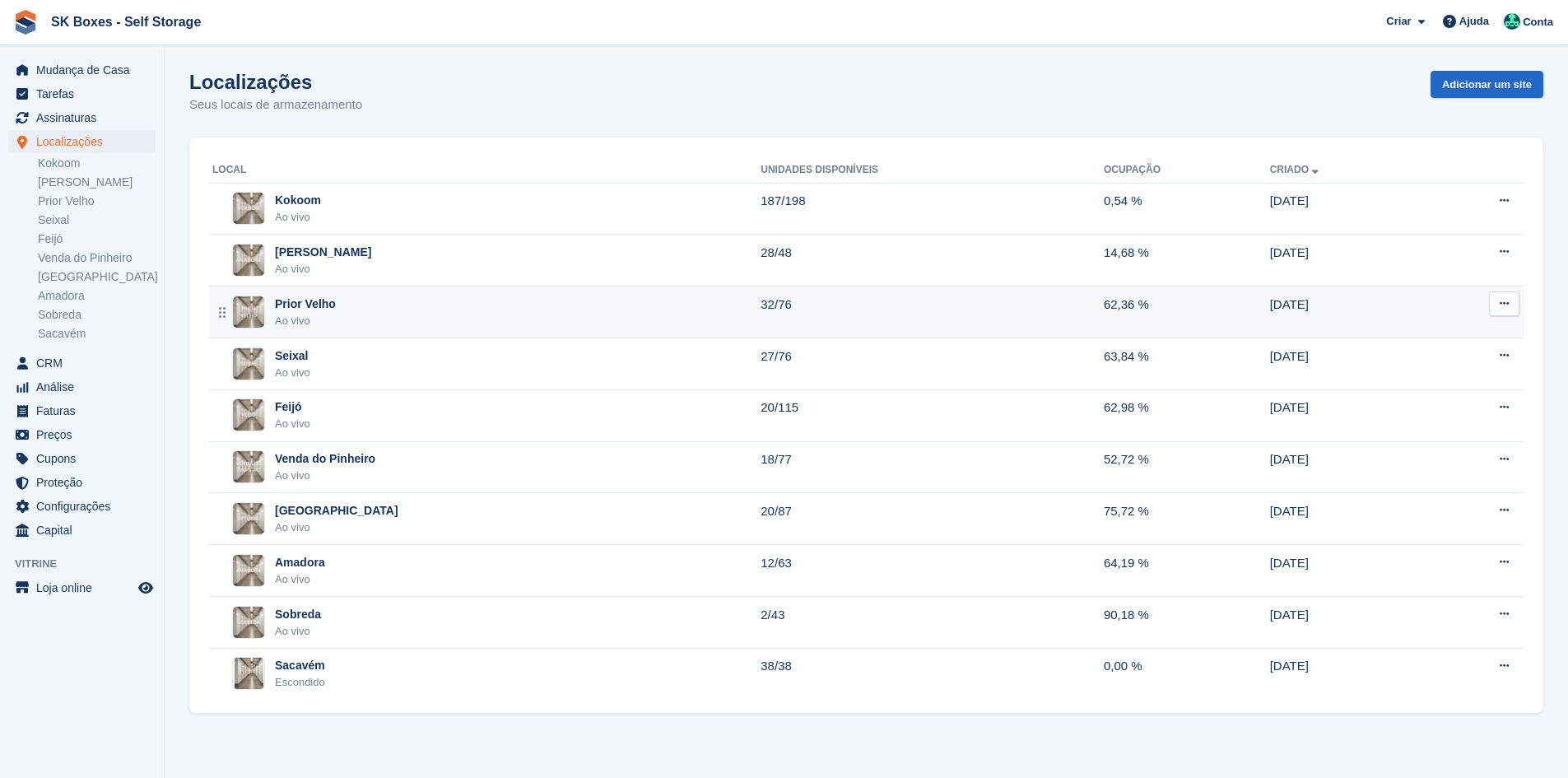
click at [445, 325] on div "Prior Velho Ao vivo" at bounding box center [487, 312] width 548 height 33
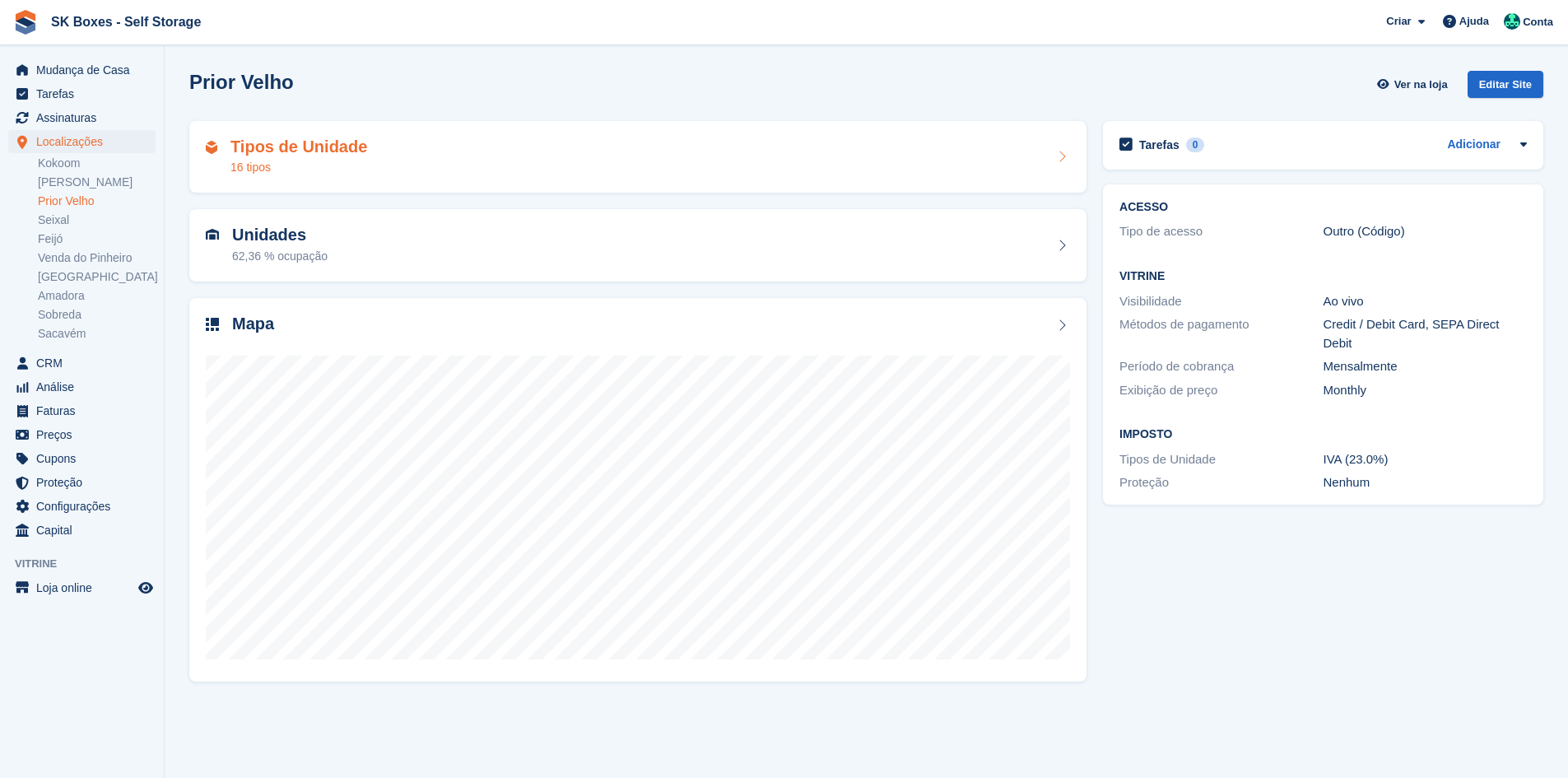
click at [416, 160] on div "Tipos de Unidade 16 tipos" at bounding box center [638, 157] width 864 height 40
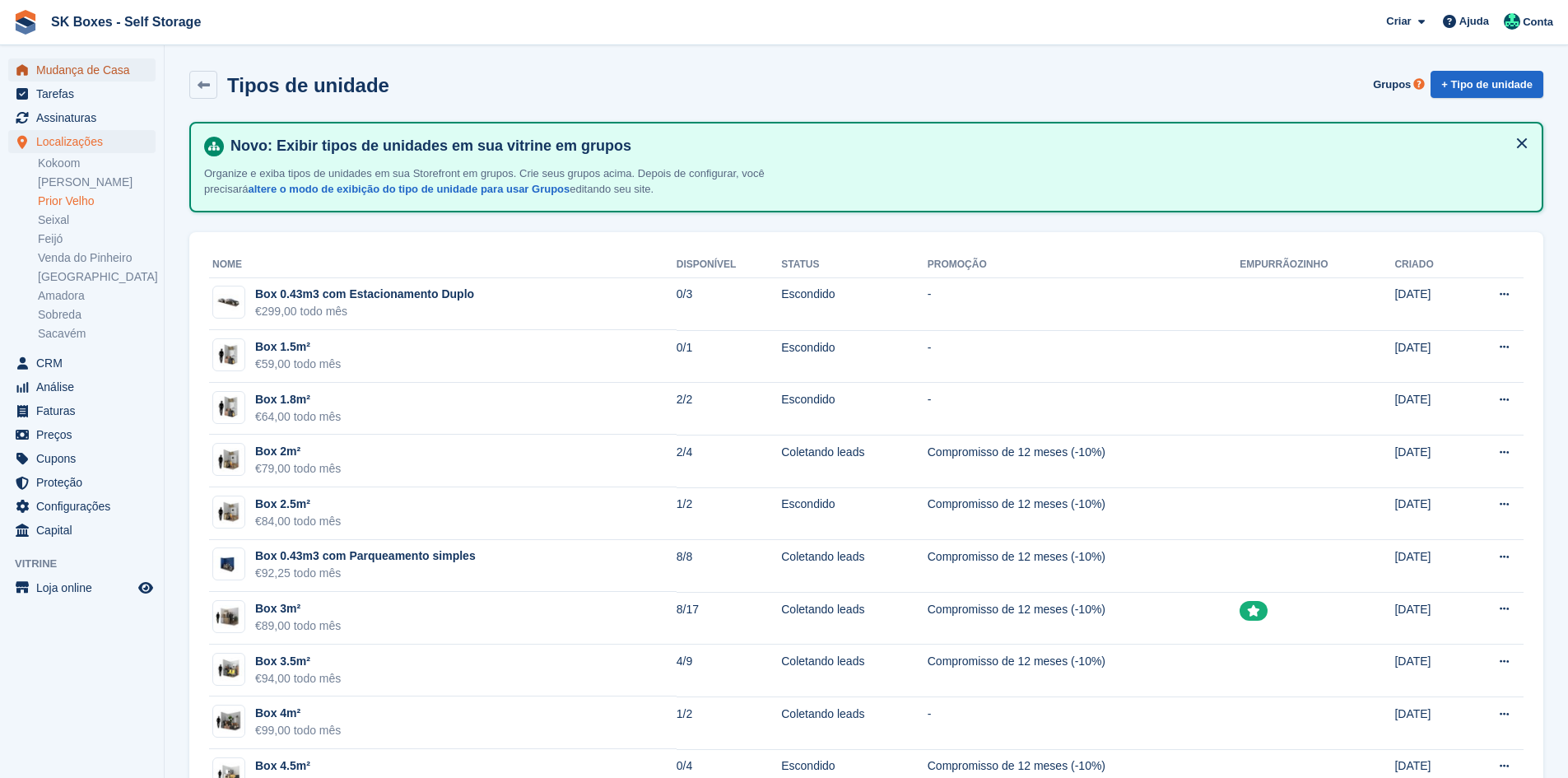
click at [73, 75] on span "Mudança de Casa" at bounding box center [86, 70] width 99 height 23
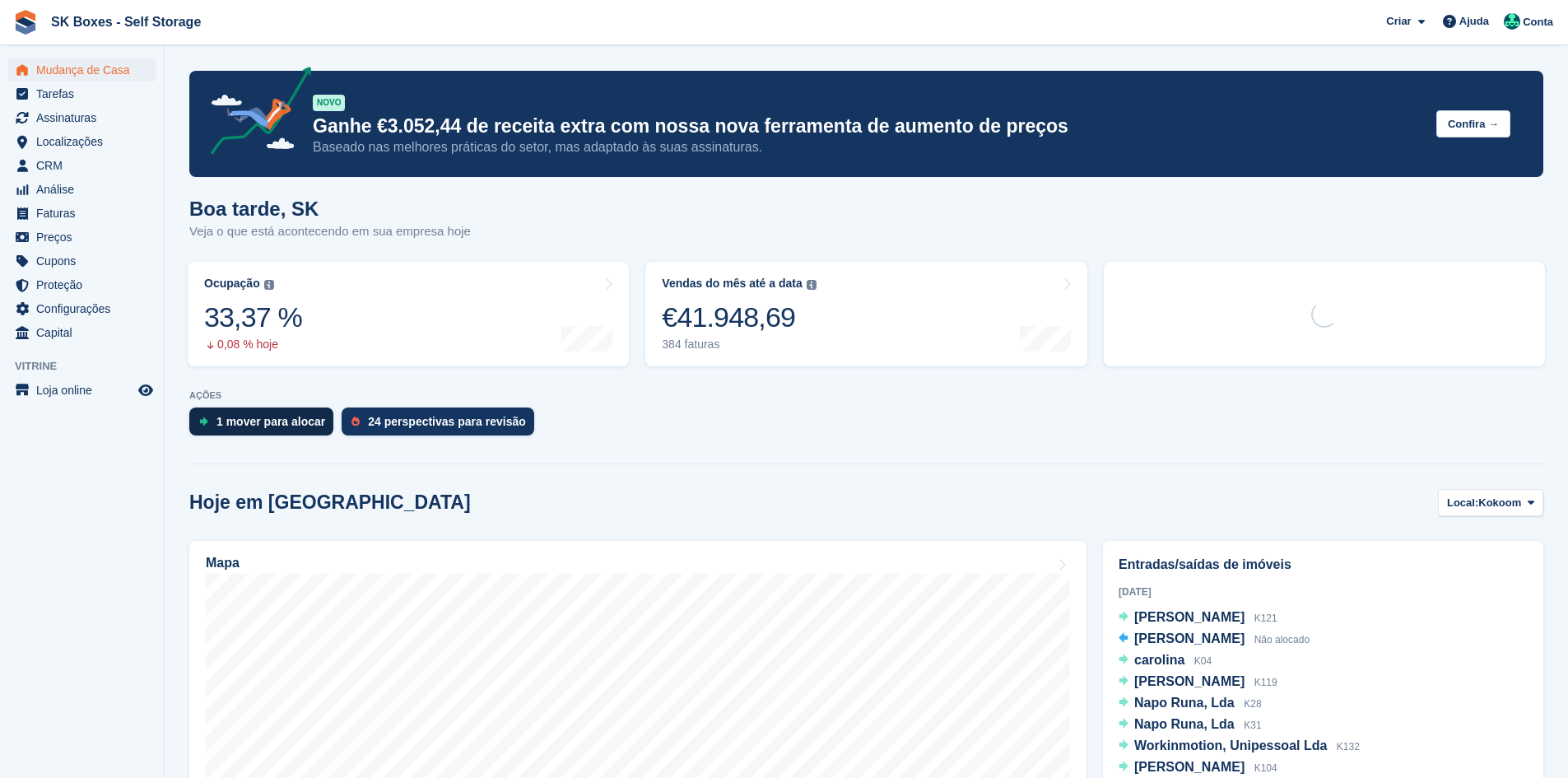
click at [284, 424] on div "1 mover para alocar" at bounding box center [270, 421] width 109 height 13
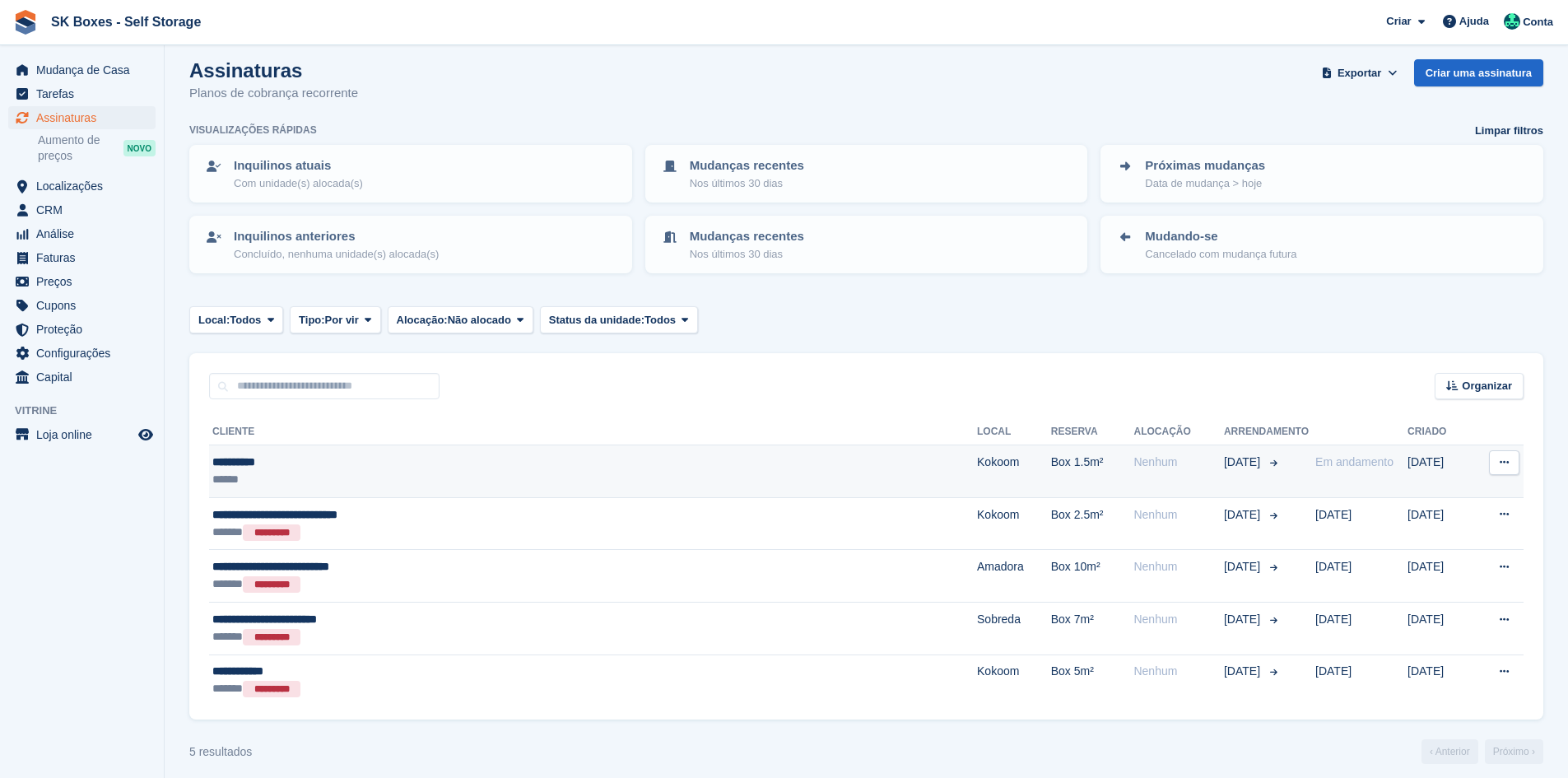
scroll to position [22, 0]
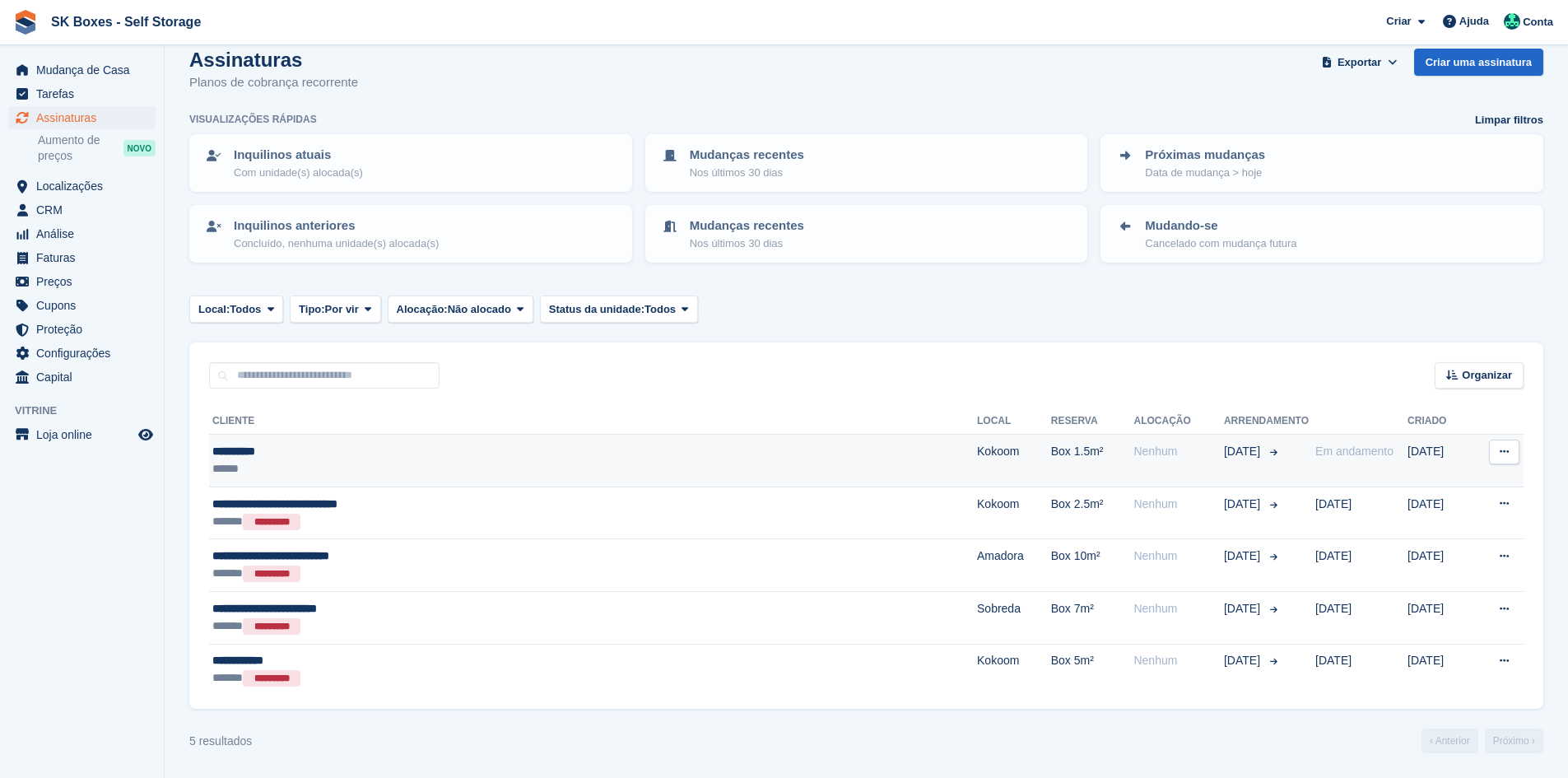
click at [610, 447] on div "**********" at bounding box center [455, 452] width 483 height 18
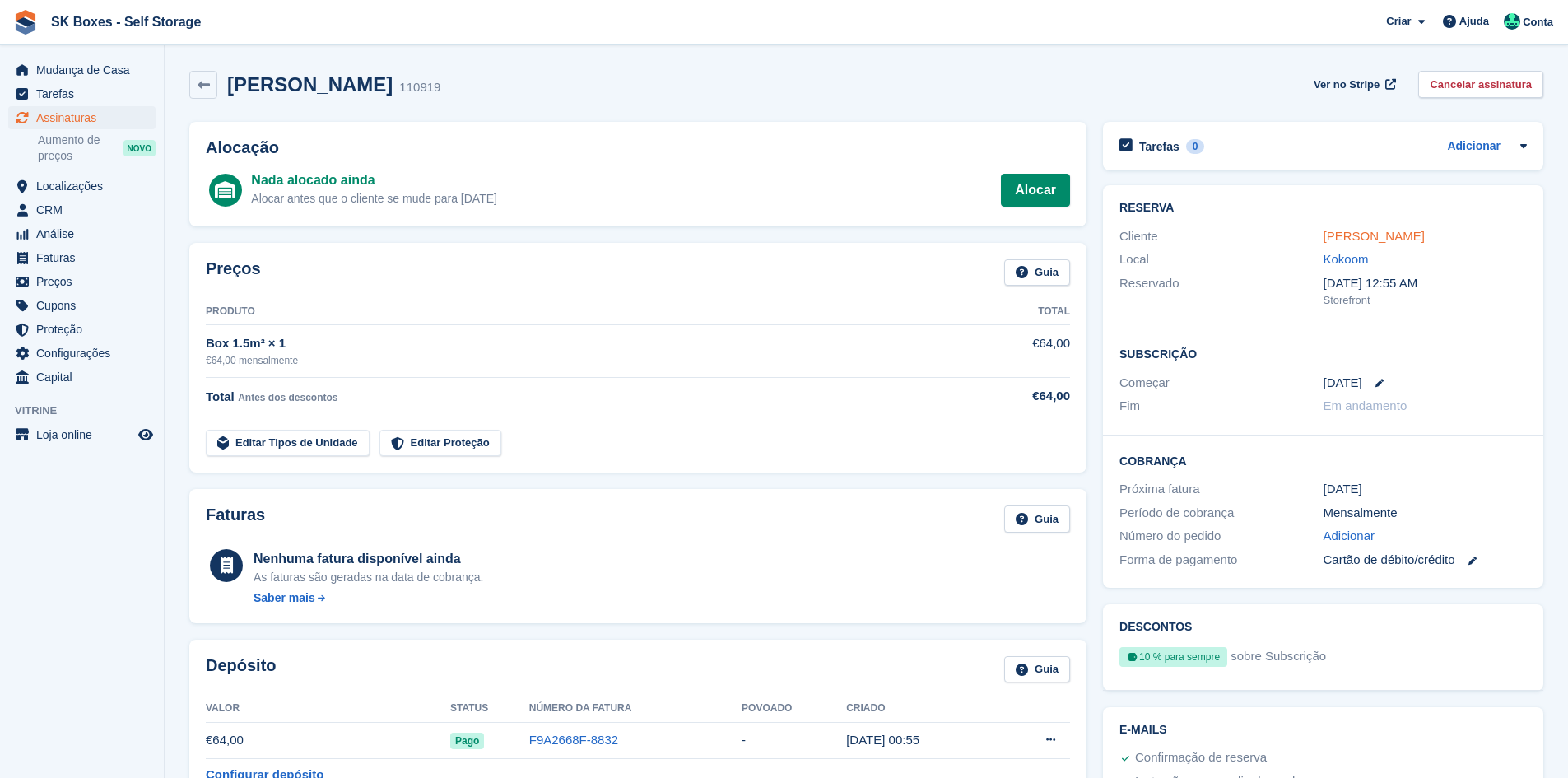
click at [1373, 234] on link "[PERSON_NAME]" at bounding box center [1374, 235] width 101 height 14
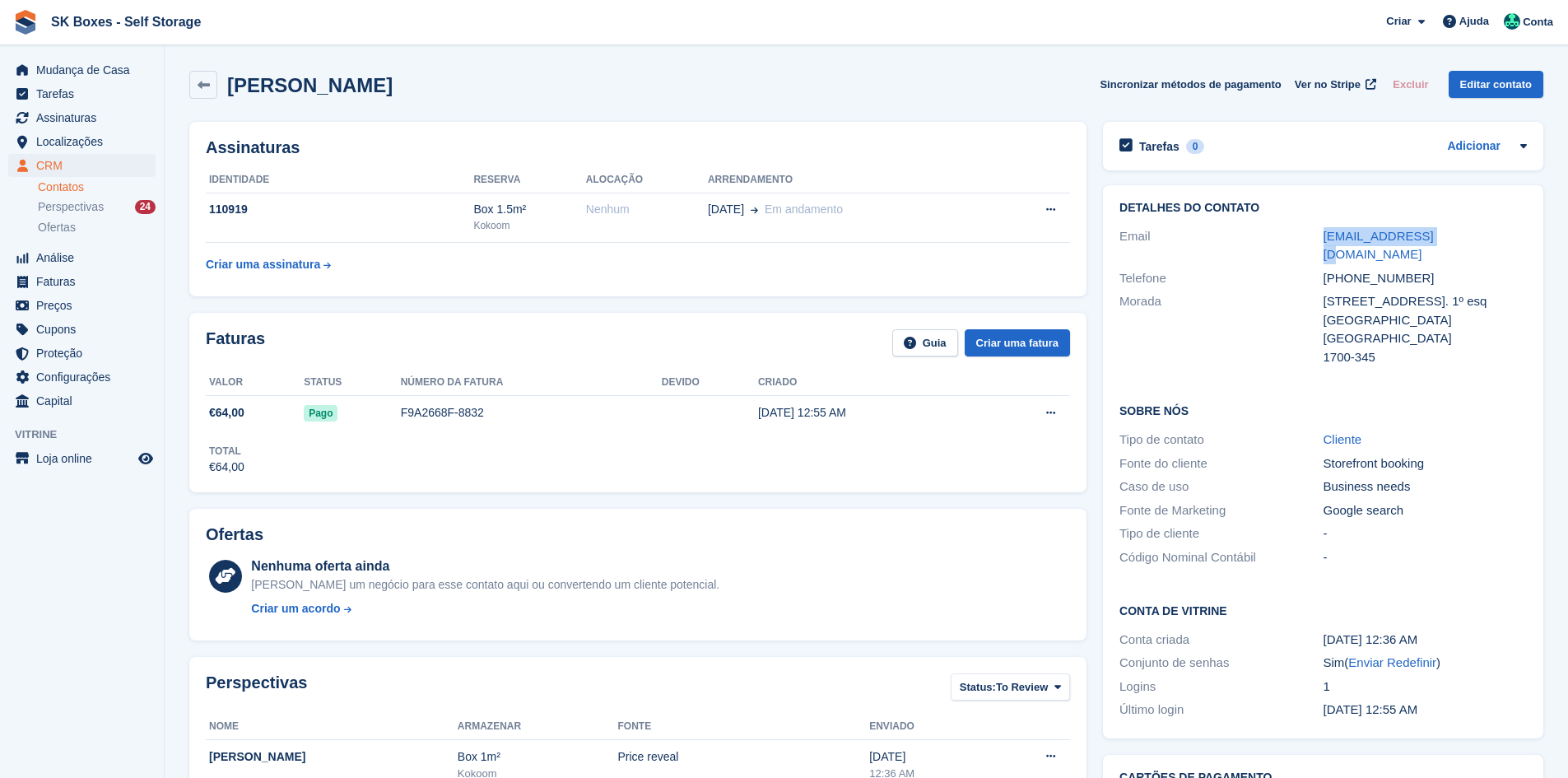
drag, startPoint x: 1322, startPoint y: 242, endPoint x: 1444, endPoint y: 239, distance: 122.0
click at [1444, 239] on div "Email nunovba@gmail.com" at bounding box center [1324, 245] width 407 height 42
copy div "nunovba@gmail.com"
drag, startPoint x: 1325, startPoint y: 280, endPoint x: 1386, endPoint y: 307, distance: 66.7
click at [1386, 307] on div "Avenida de Roma, 107. 1º esq Lisboa Portugal 1700-345" at bounding box center [1425, 329] width 204 height 74
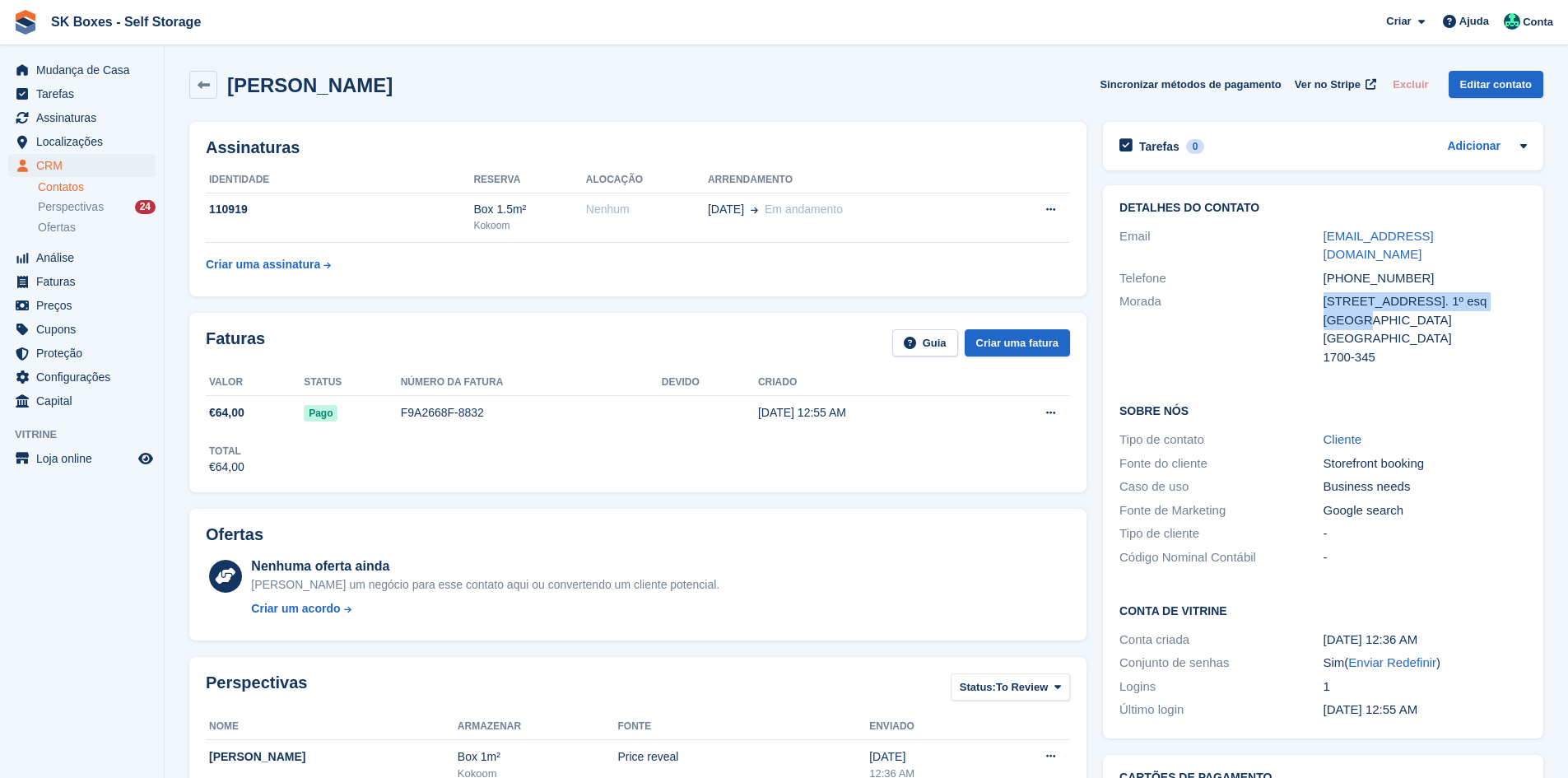
copy div "Avenida de Roma, 107. 1º esq Lisboa"
click at [1282, 229] on div "Email" at bounding box center [1221, 245] width 204 height 37
drag, startPoint x: 1321, startPoint y: 240, endPoint x: 1452, endPoint y: 239, distance: 131.0
click at [1452, 239] on div "Email nunovba@gmail.com" at bounding box center [1324, 245] width 407 height 42
copy div "[EMAIL_ADDRESS][DOMAIN_NAME]"
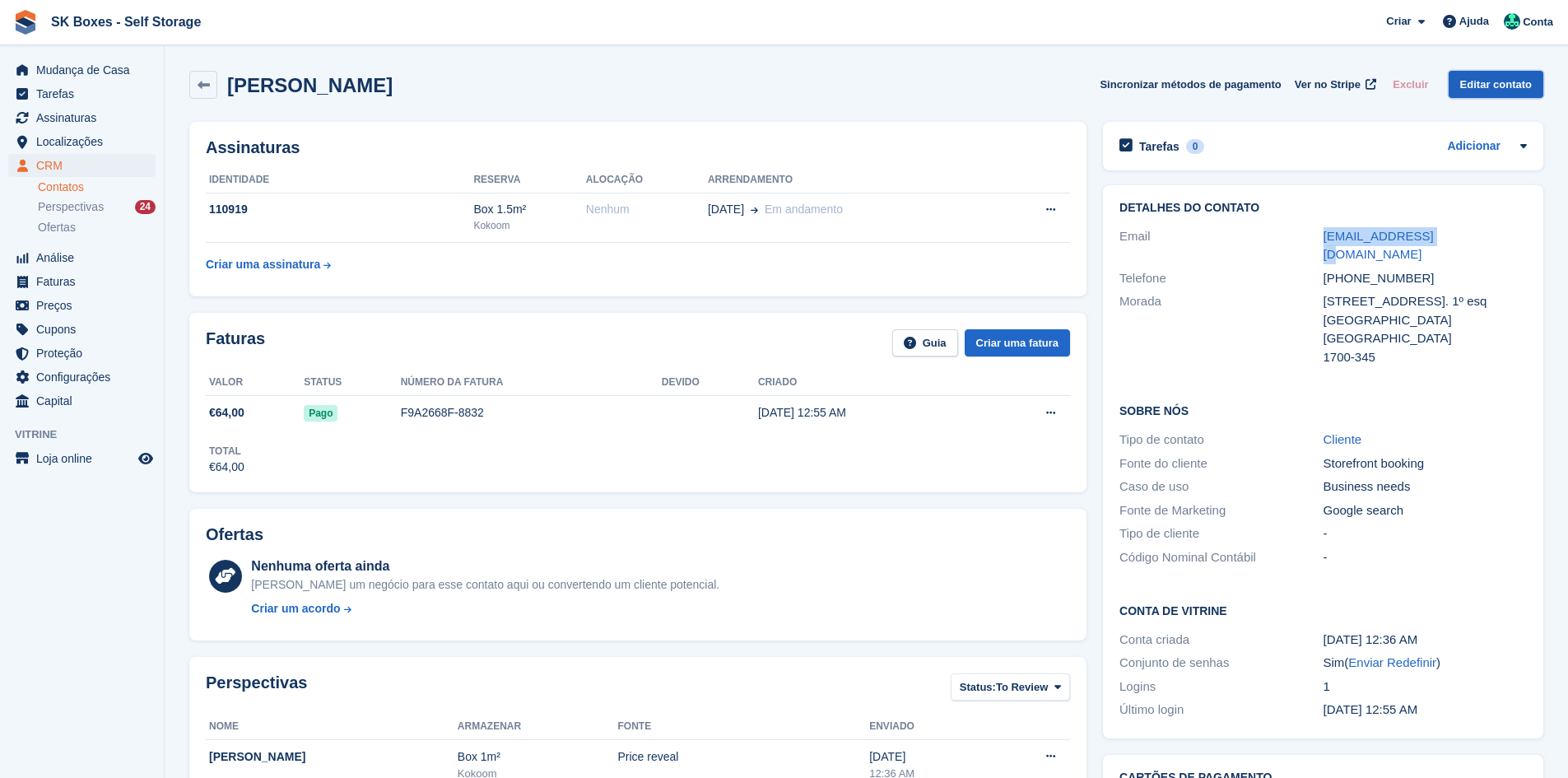
click at [1493, 87] on link "Editar contato" at bounding box center [1496, 84] width 95 height 27
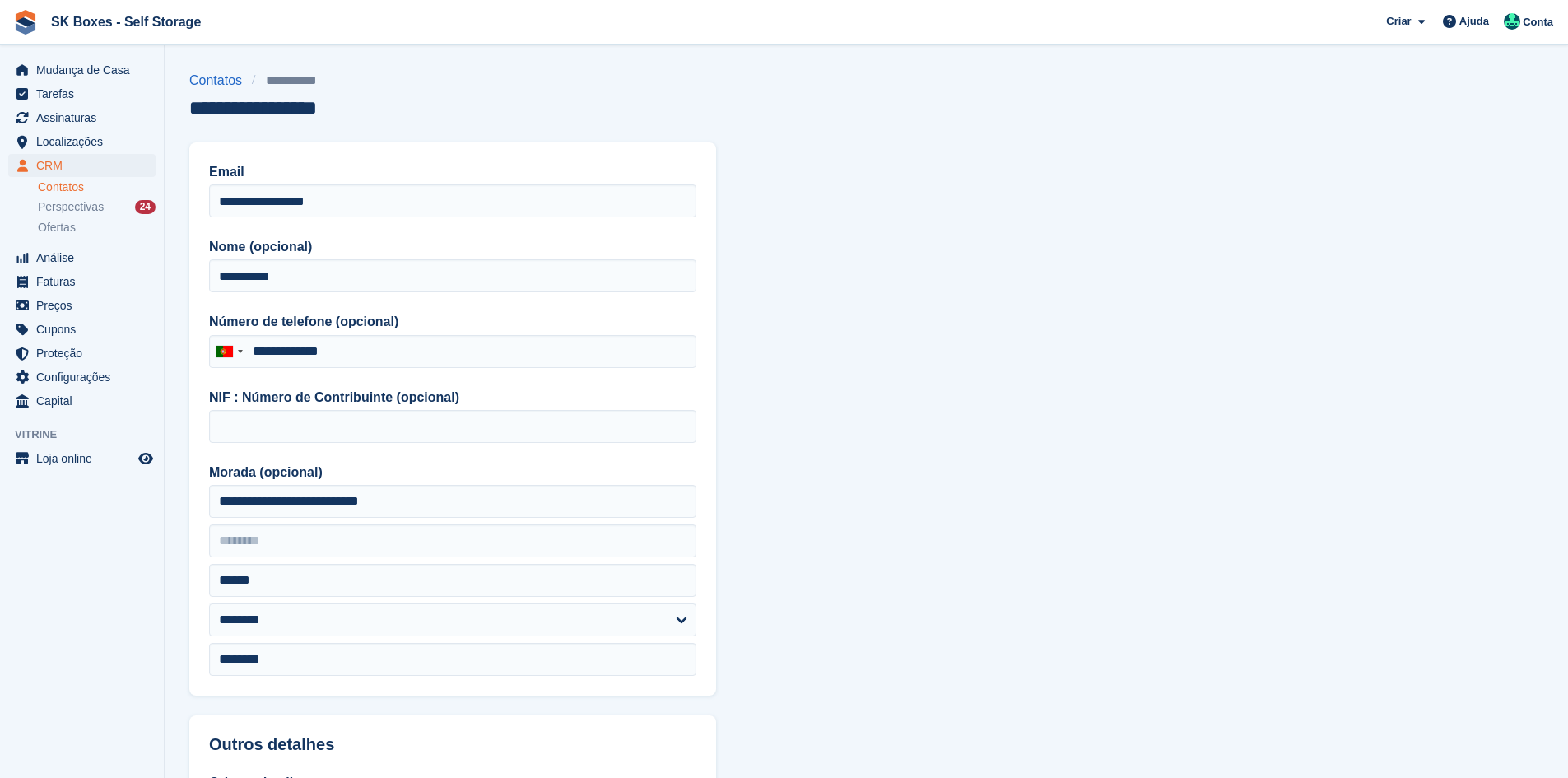
type input "**********"
click at [57, 59] on span "Mudança de Casa" at bounding box center [86, 70] width 99 height 23
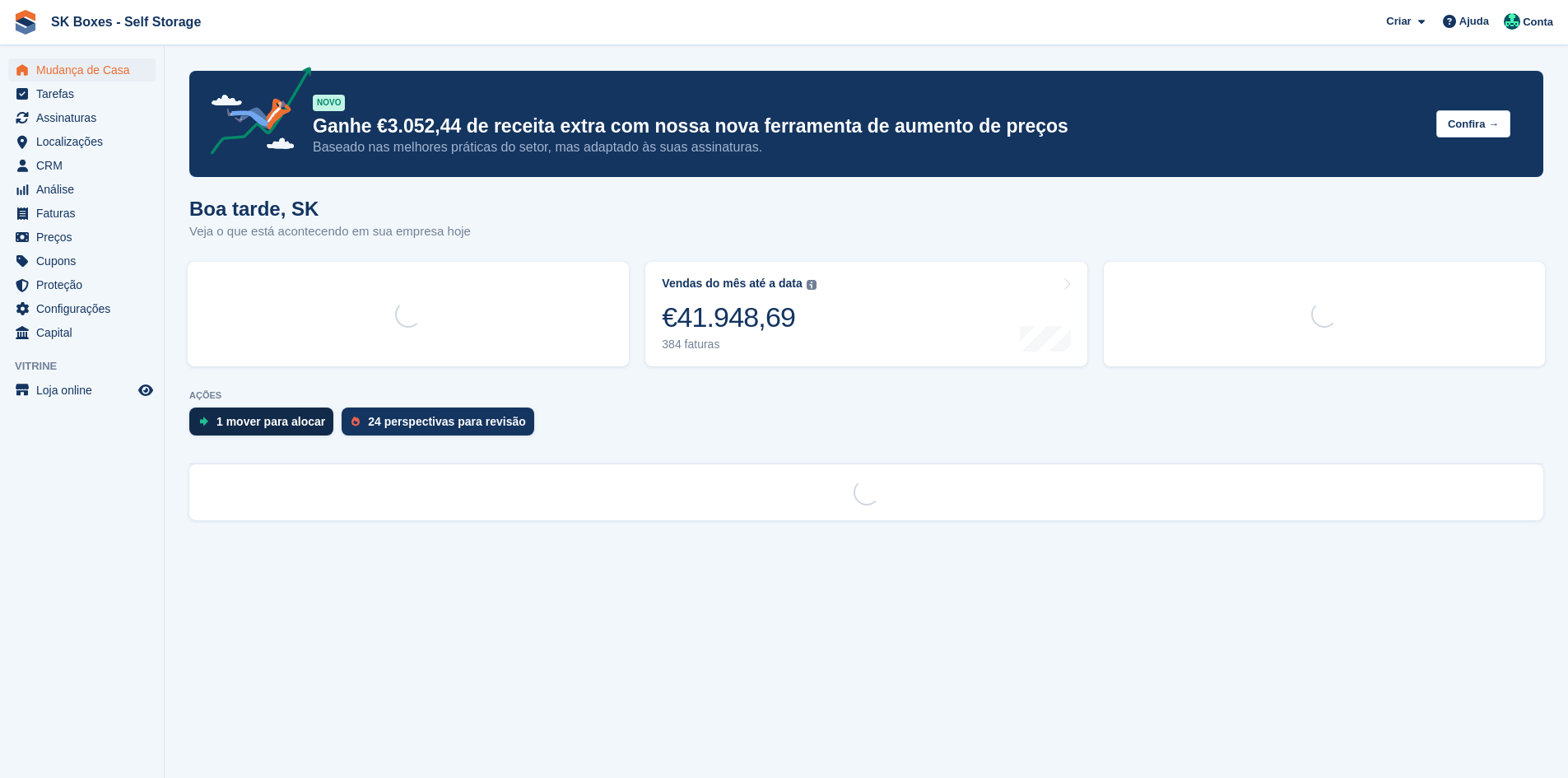
click at [295, 411] on div "1 mover para alocar" at bounding box center [261, 421] width 144 height 28
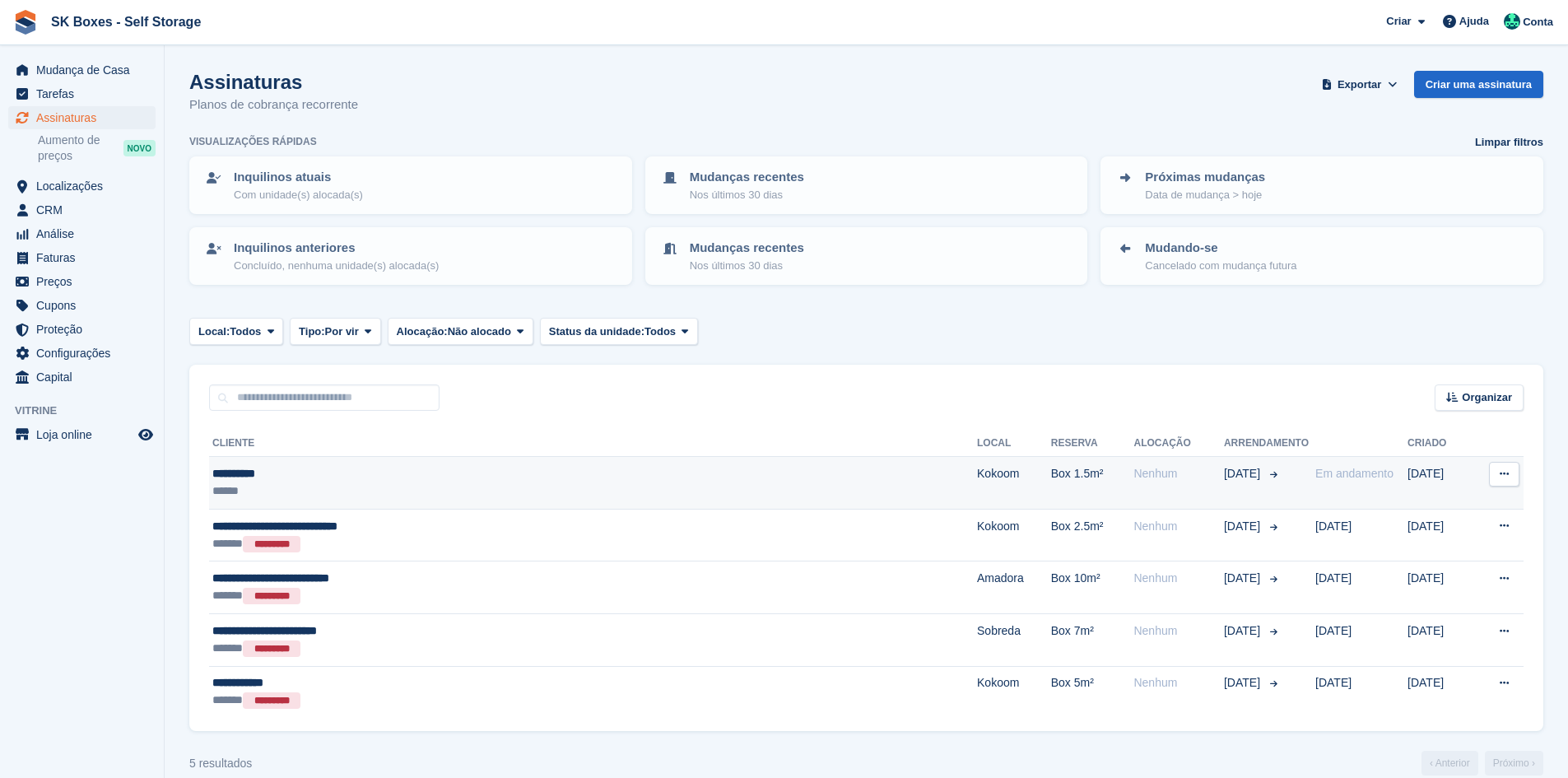
click at [341, 465] on div "**********" at bounding box center [455, 473] width 483 height 18
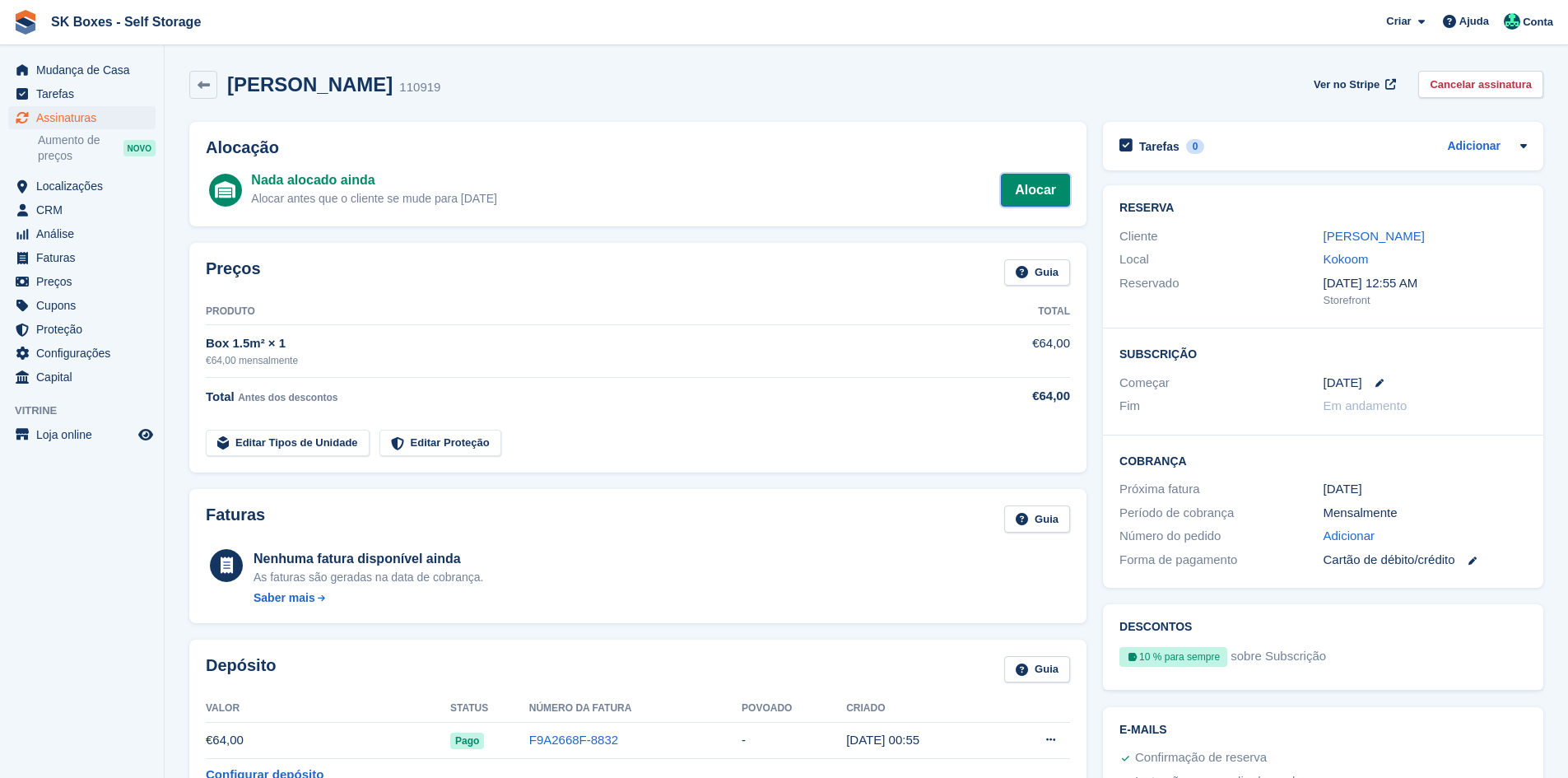
click at [1021, 191] on link "Alocar" at bounding box center [1035, 190] width 69 height 33
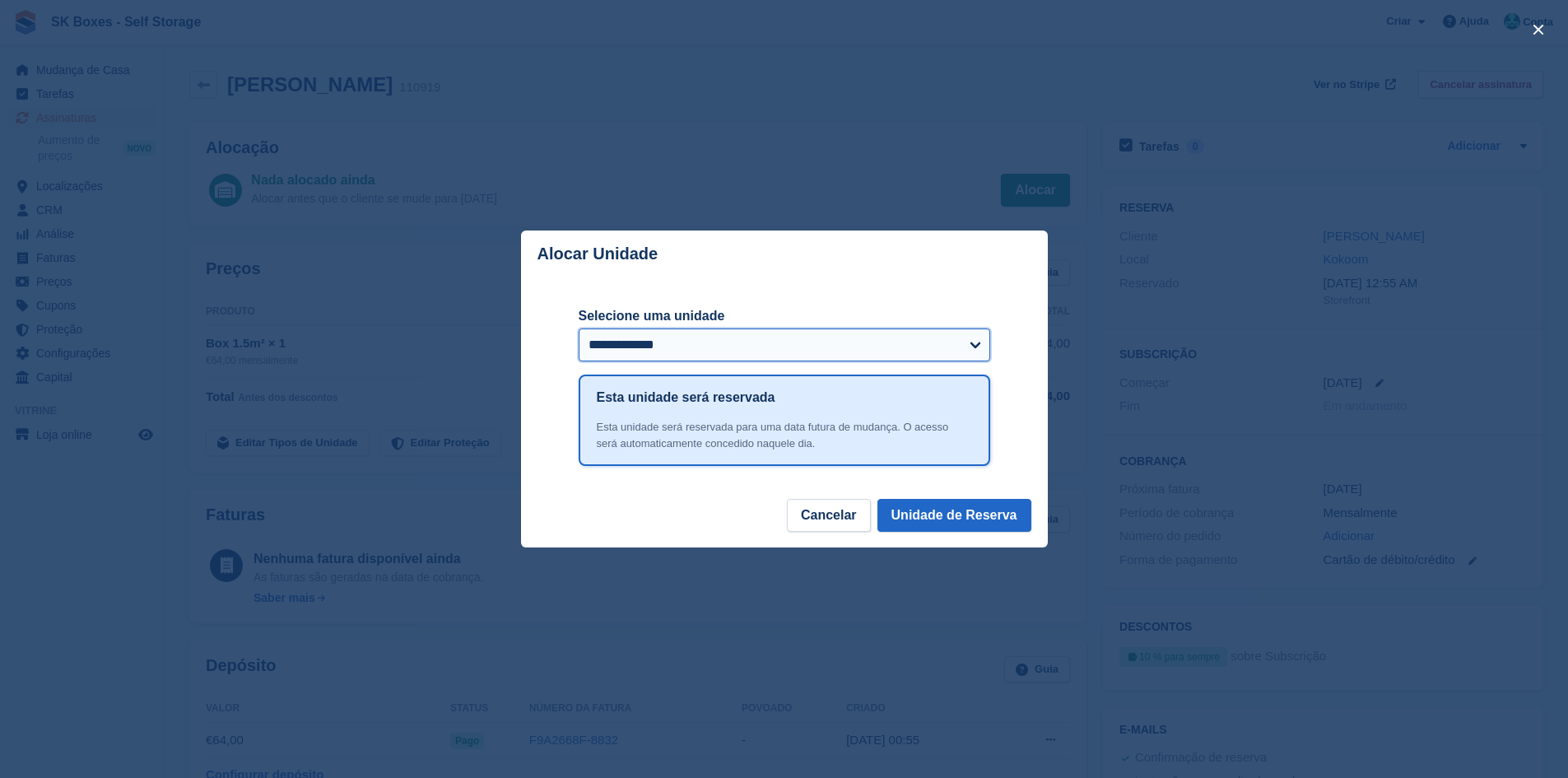
click at [935, 351] on select "**********" at bounding box center [784, 344] width 412 height 33
select select "******"
click at [579, 330] on select "**********" at bounding box center [784, 344] width 412 height 33
click at [973, 511] on button "Unidade de Reserva" at bounding box center [955, 515] width 154 height 33
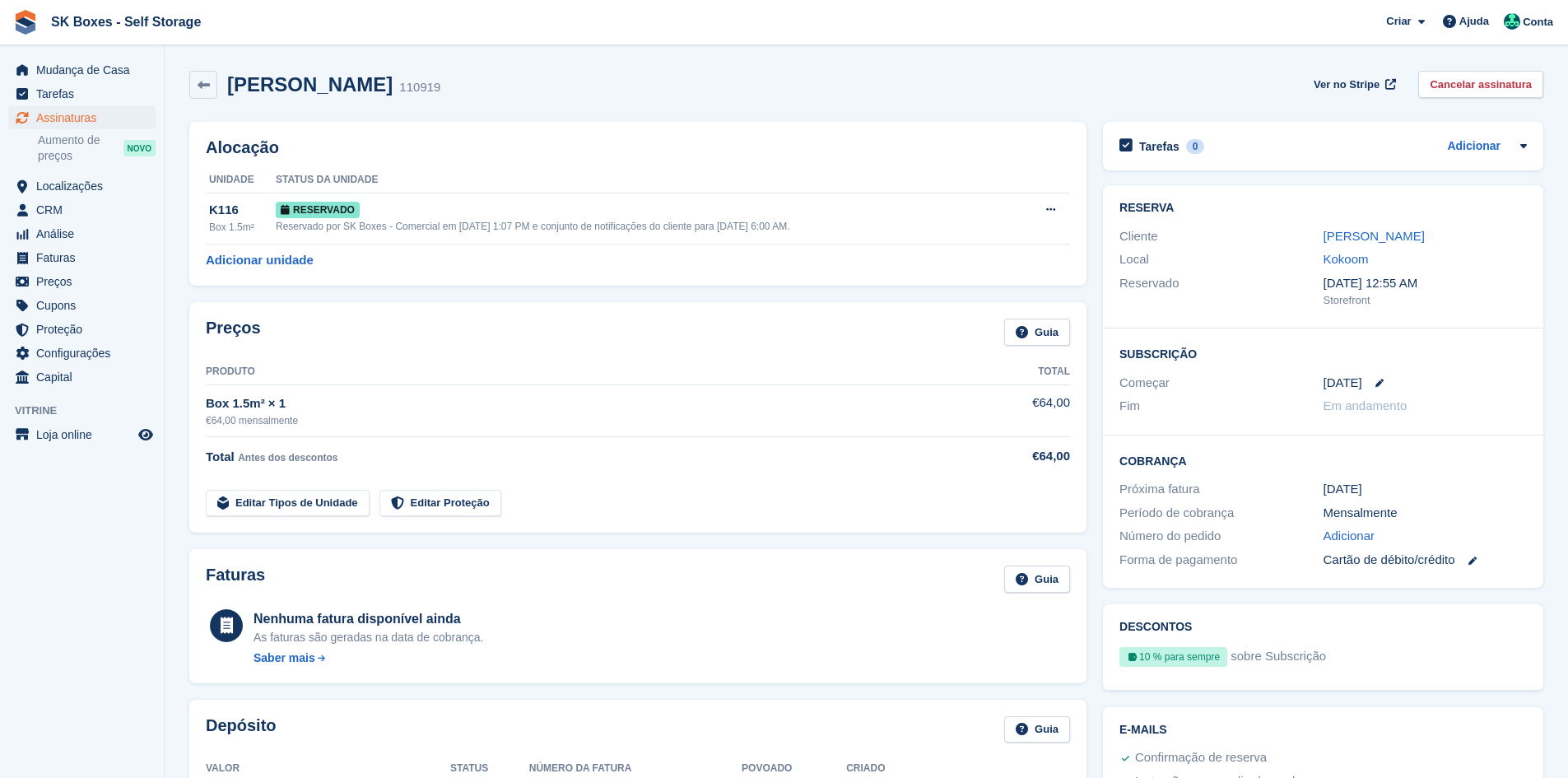
drag, startPoint x: 1327, startPoint y: 241, endPoint x: 1299, endPoint y: 255, distance: 31.3
click at [1327, 241] on link "[PERSON_NAME]" at bounding box center [1374, 235] width 101 height 14
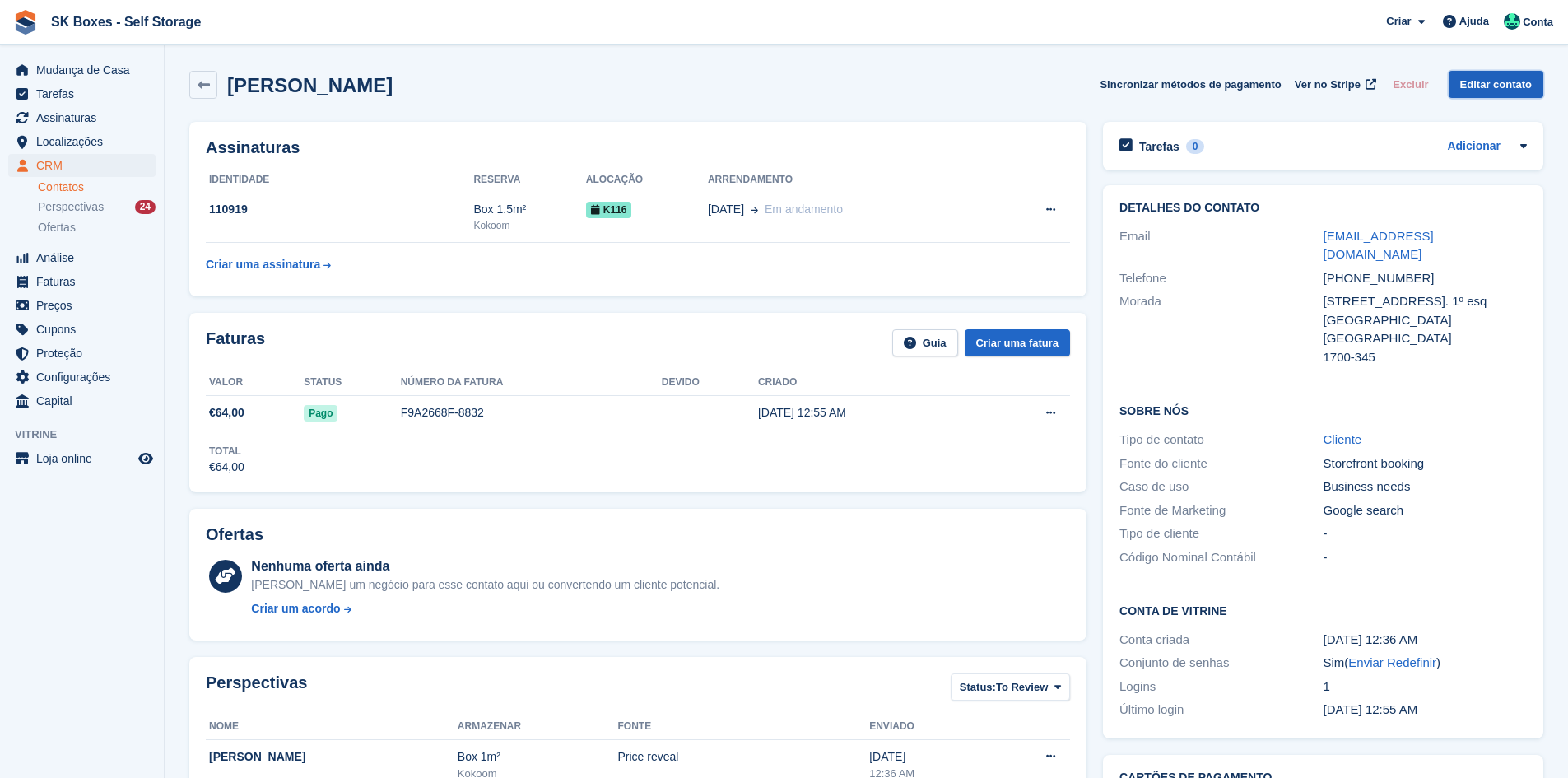
click at [1482, 90] on link "Editar contato" at bounding box center [1496, 84] width 95 height 27
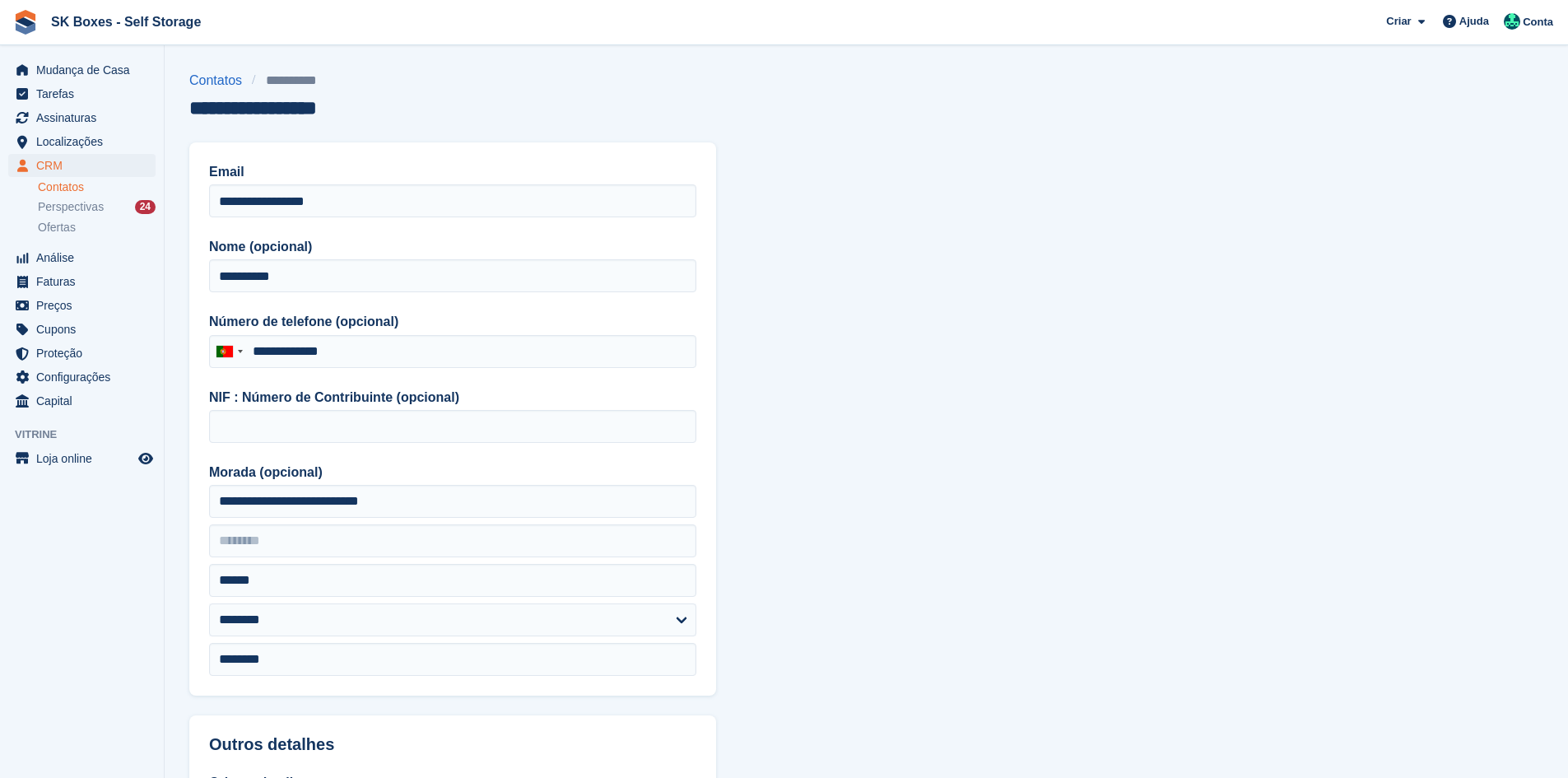
type input "**********"
drag, startPoint x: 385, startPoint y: 284, endPoint x: 205, endPoint y: 279, distance: 180.1
click at [205, 279] on div "**********" at bounding box center [453, 418] width 527 height 553
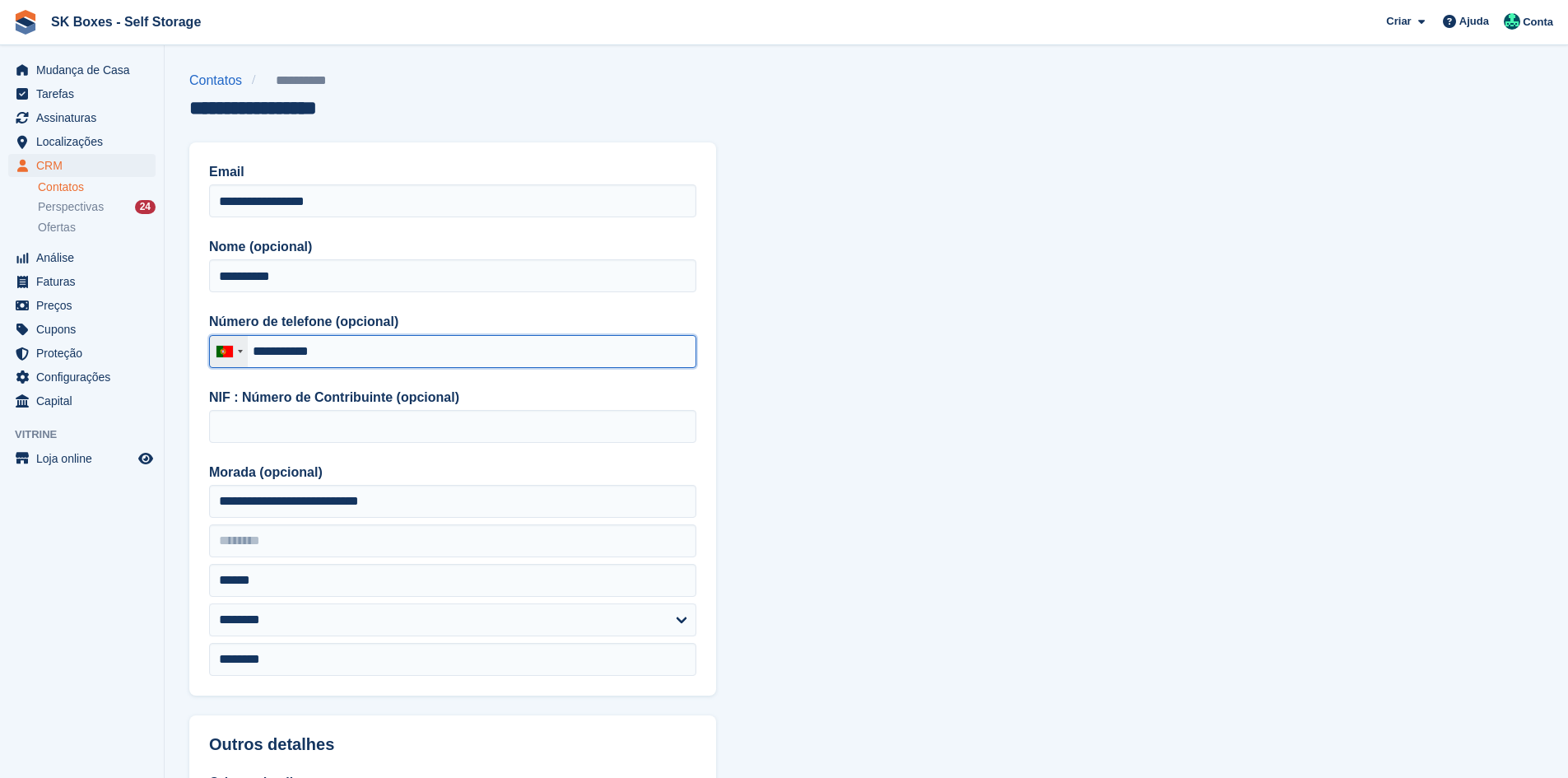
drag, startPoint x: 353, startPoint y: 349, endPoint x: 247, endPoint y: 344, distance: 106.1
click at [247, 344] on div "[GEOGRAPHIC_DATA] +351 [GEOGRAPHIC_DATA] (‫[GEOGRAPHIC_DATA]‬‎) +93 [GEOGRAPHIC…" at bounding box center [453, 351] width 487 height 33
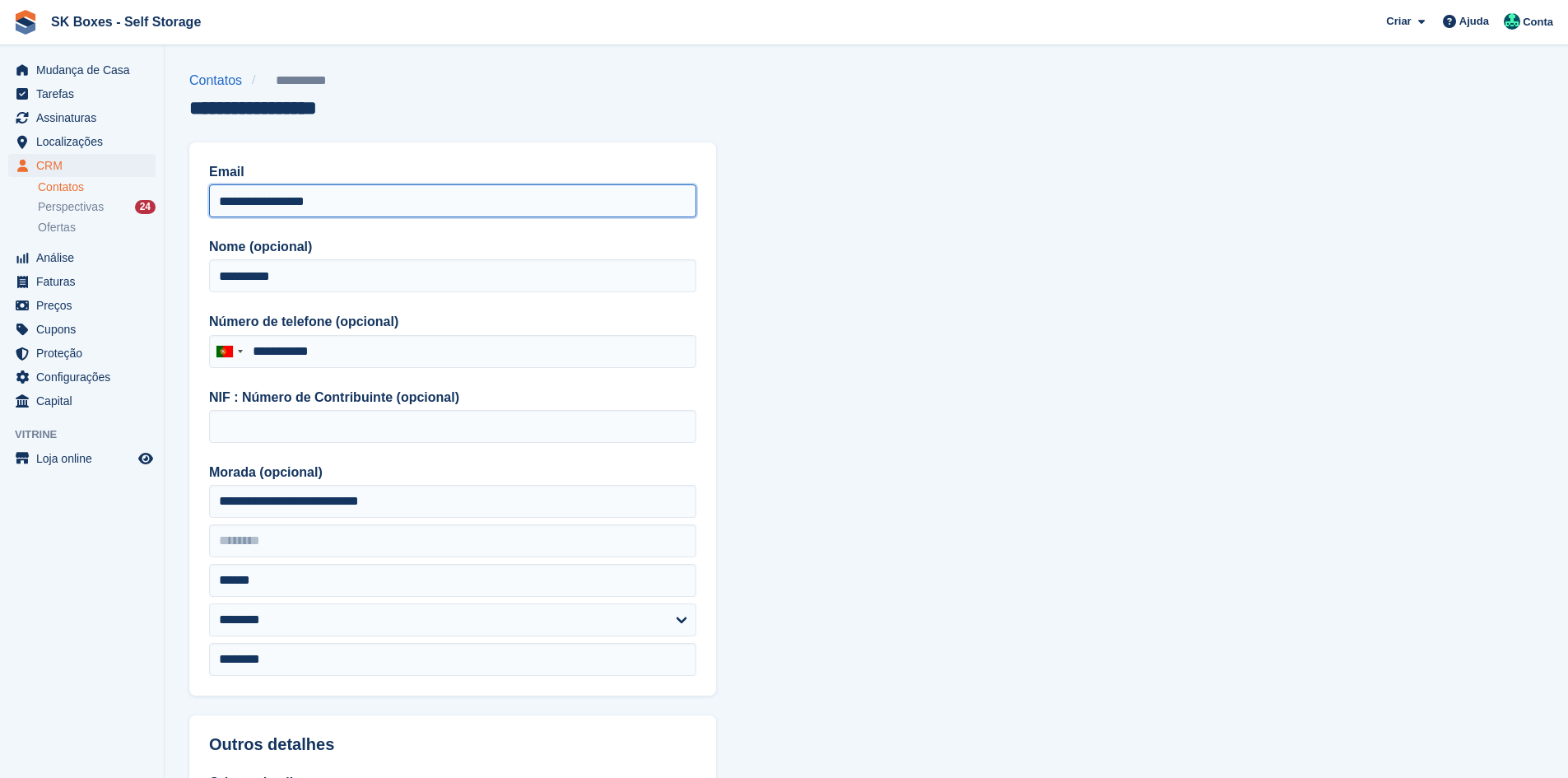
drag, startPoint x: 362, startPoint y: 203, endPoint x: 214, endPoint y: 186, distance: 149.0
click at [214, 186] on input "**********" at bounding box center [453, 200] width 487 height 33
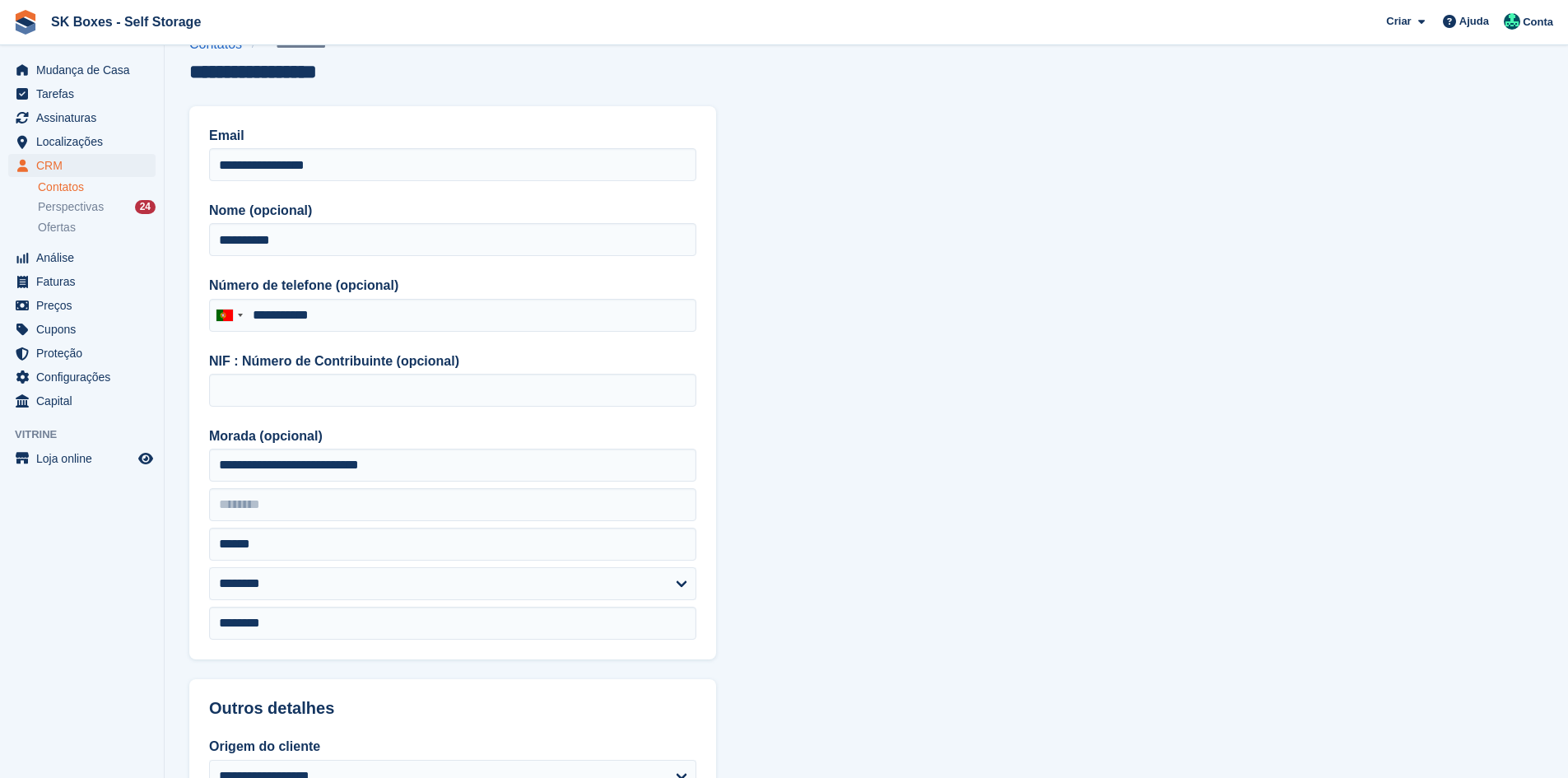
scroll to position [83, 0]
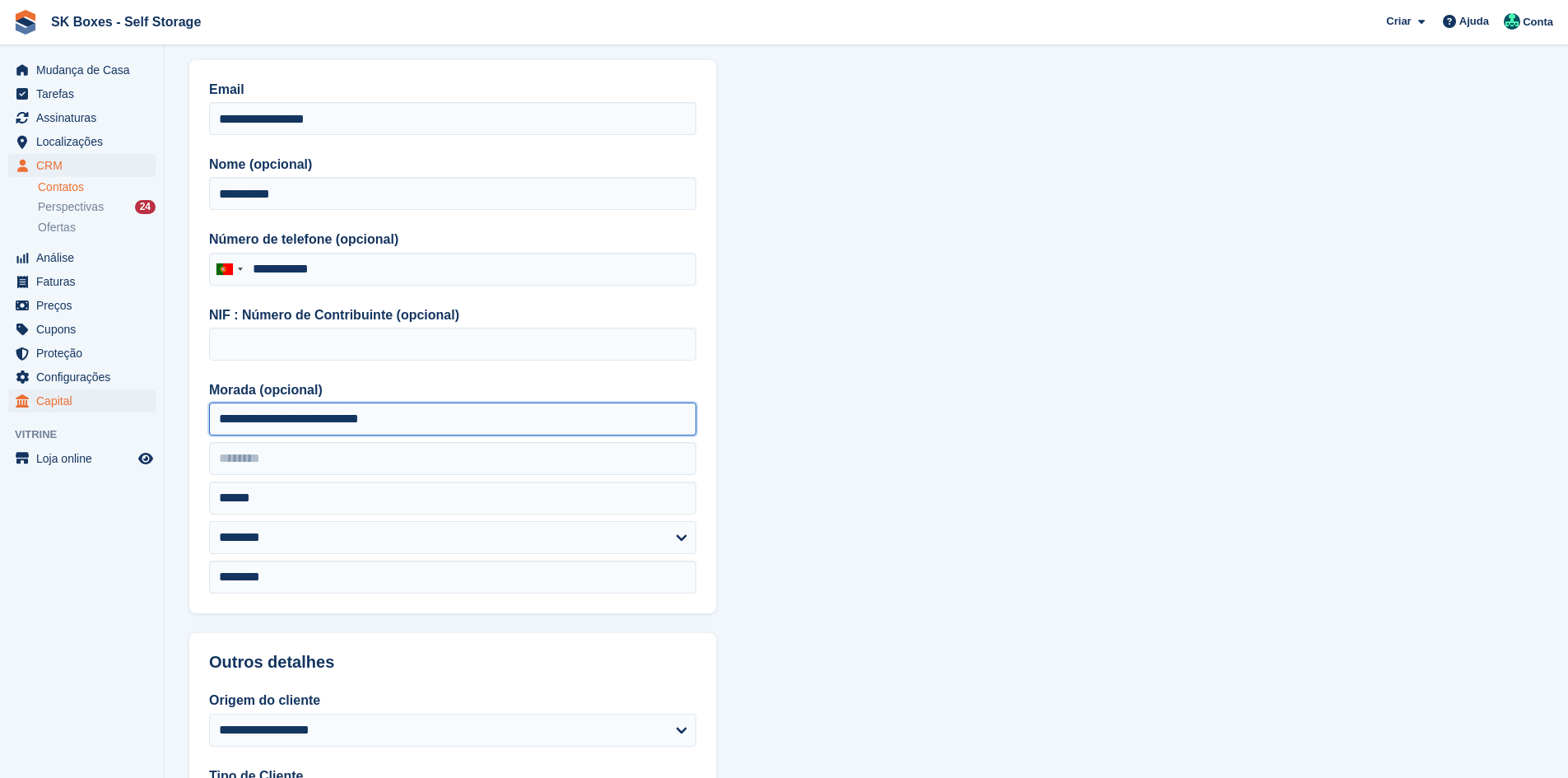
drag, startPoint x: 432, startPoint y: 424, endPoint x: 123, endPoint y: 403, distance: 309.7
click at [123, 403] on div "Mudança de Casa Tarefas Assinaturas Assinaturas Assinaturas Aumento de preços N…" at bounding box center [784, 618] width 1568 height 1403
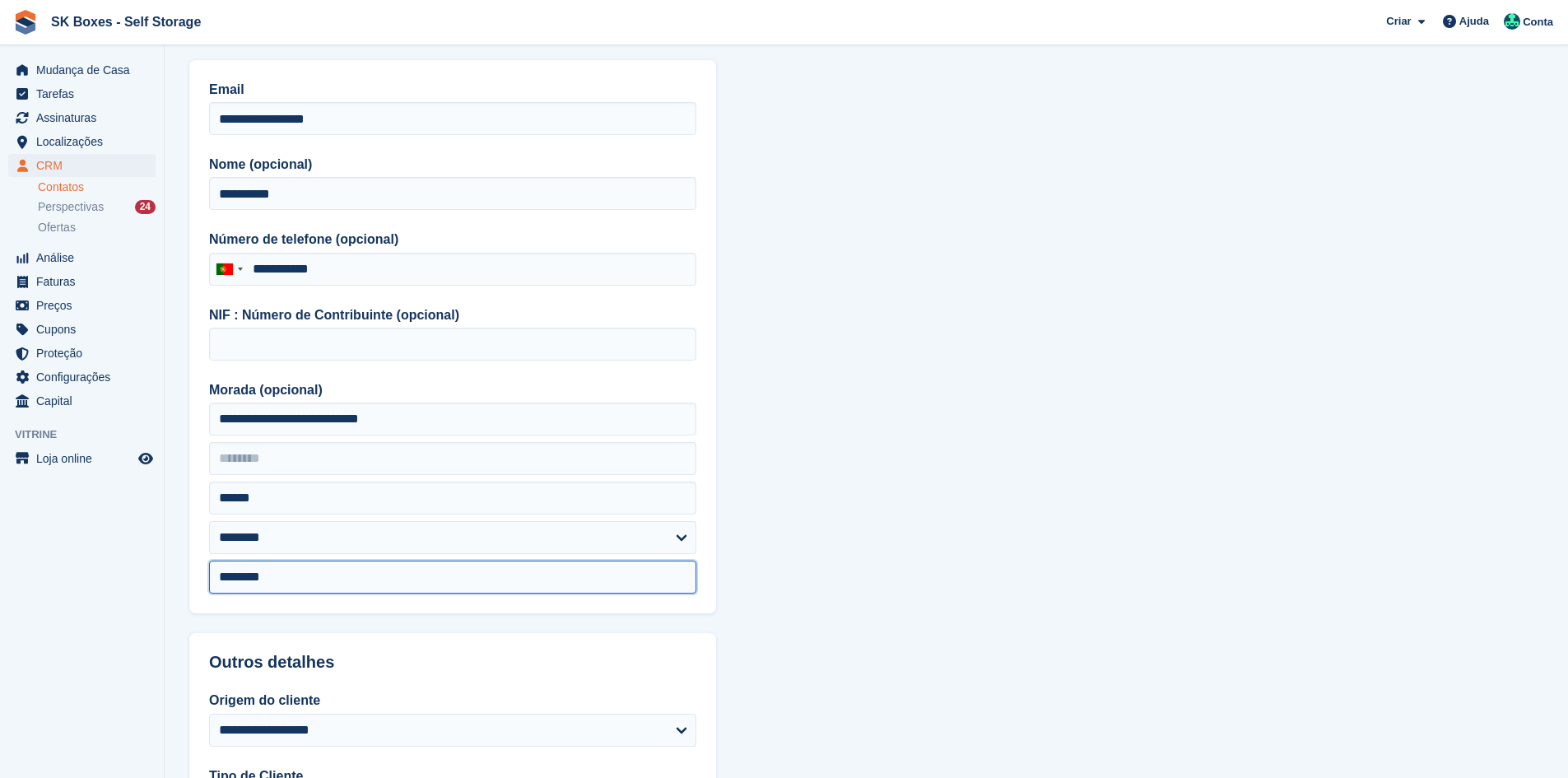
drag, startPoint x: 285, startPoint y: 574, endPoint x: 205, endPoint y: 569, distance: 80.2
click at [205, 569] on div "**********" at bounding box center [453, 336] width 527 height 553
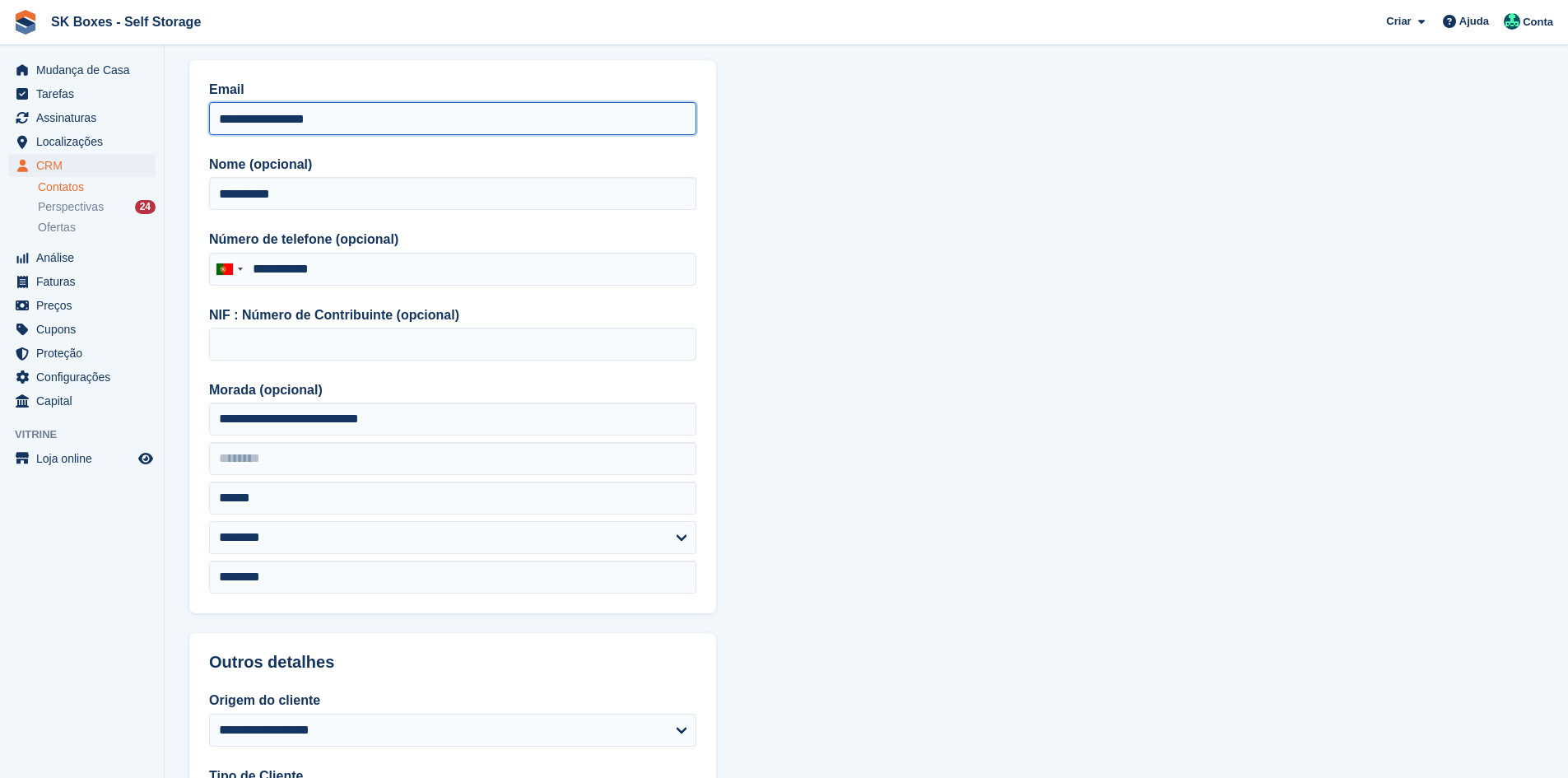
drag, startPoint x: 376, startPoint y: 124, endPoint x: 171, endPoint y: 105, distance: 205.9
click at [171, 105] on section "**********" at bounding box center [866, 618] width 1403 height 1403
